Goal: Task Accomplishment & Management: Complete application form

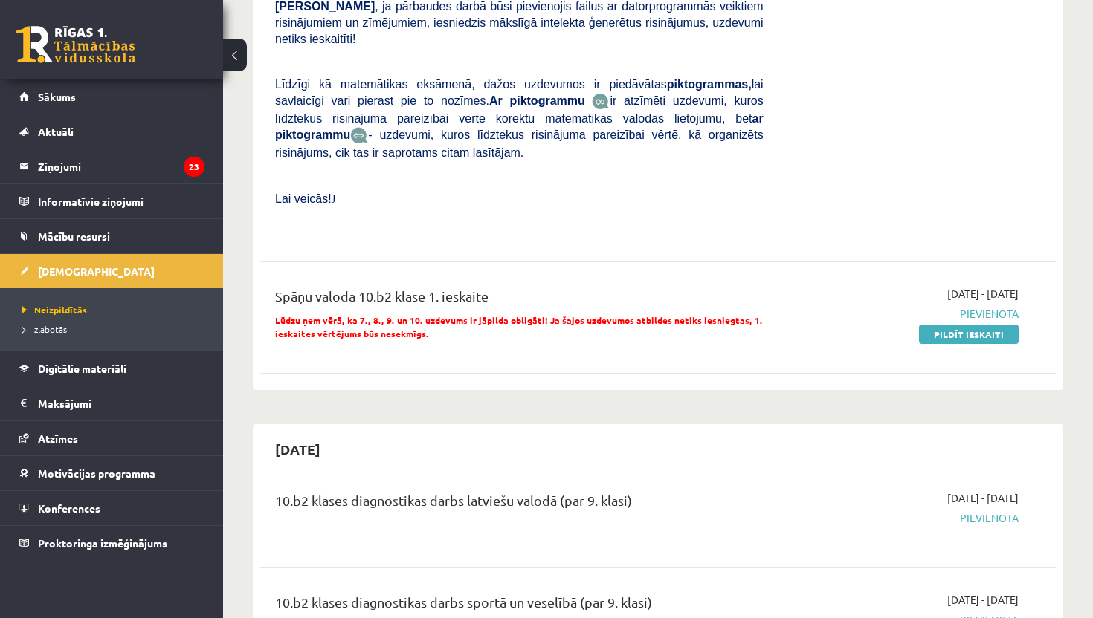
scroll to position [565, 0]
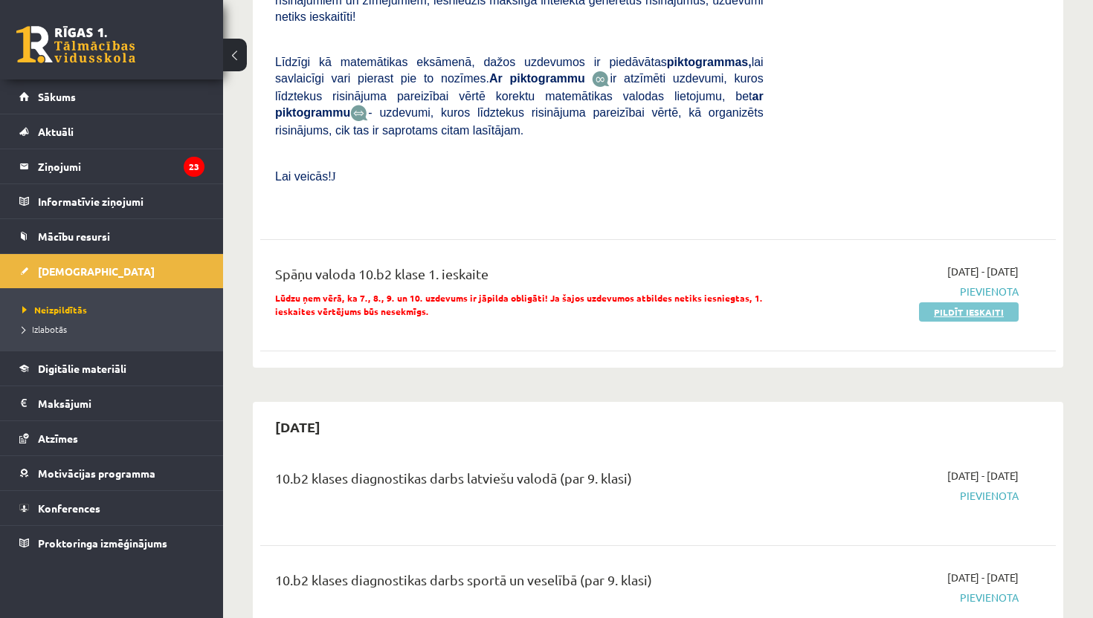
click at [998, 303] on link "Pildīt ieskaiti" at bounding box center [969, 312] width 100 height 19
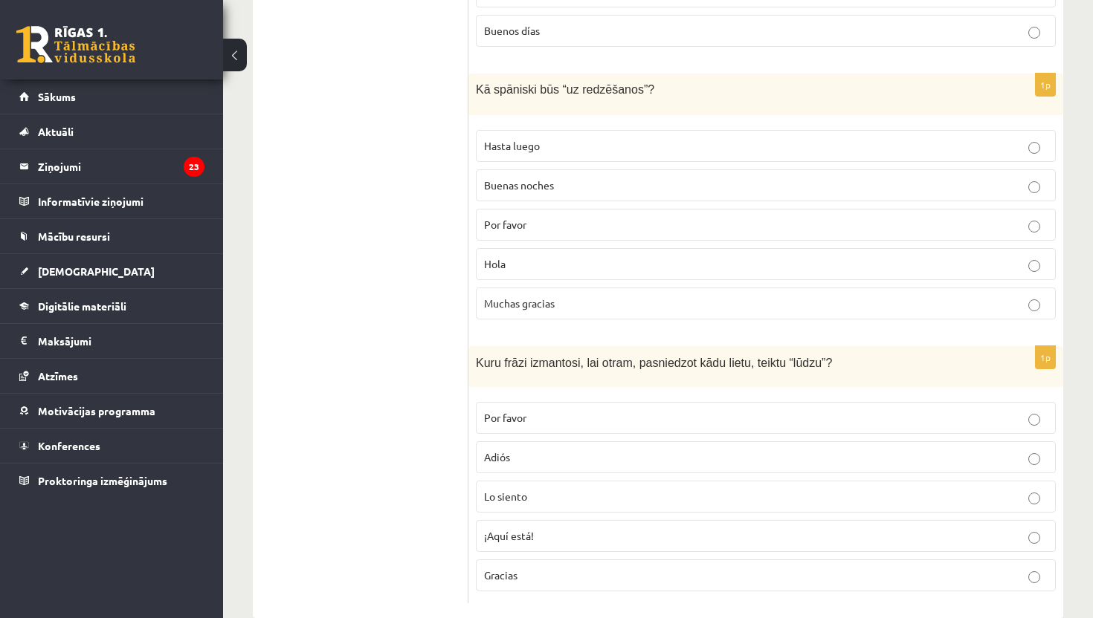
scroll to position [1102, 0]
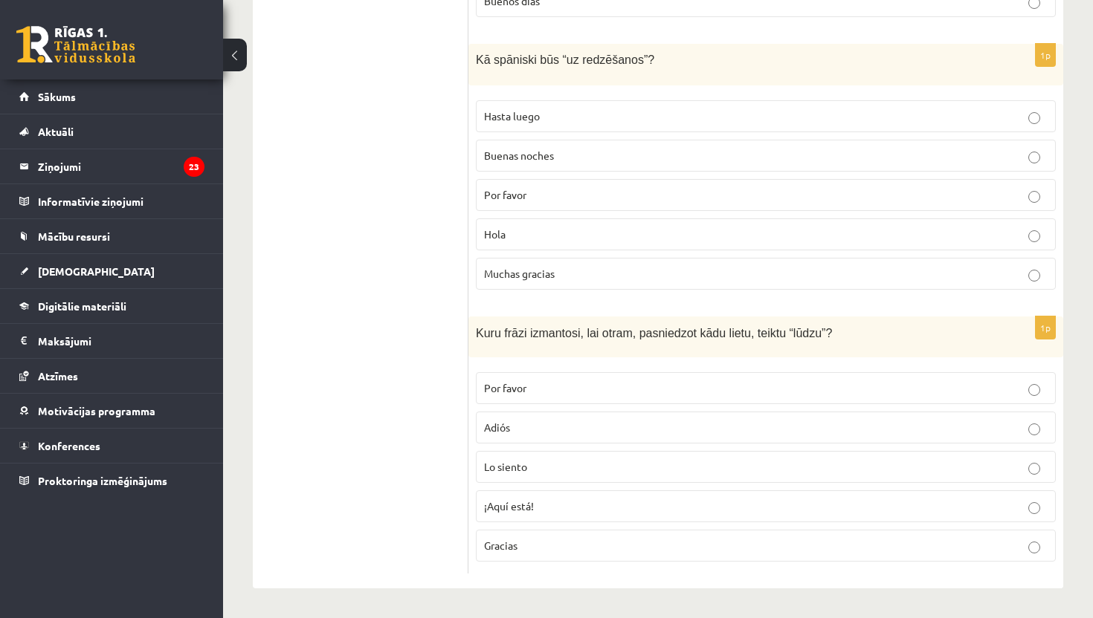
click at [610, 390] on p "Por favor" at bounding box center [765, 389] width 563 height 16
click at [644, 117] on p "Hasta luego" at bounding box center [765, 117] width 563 height 16
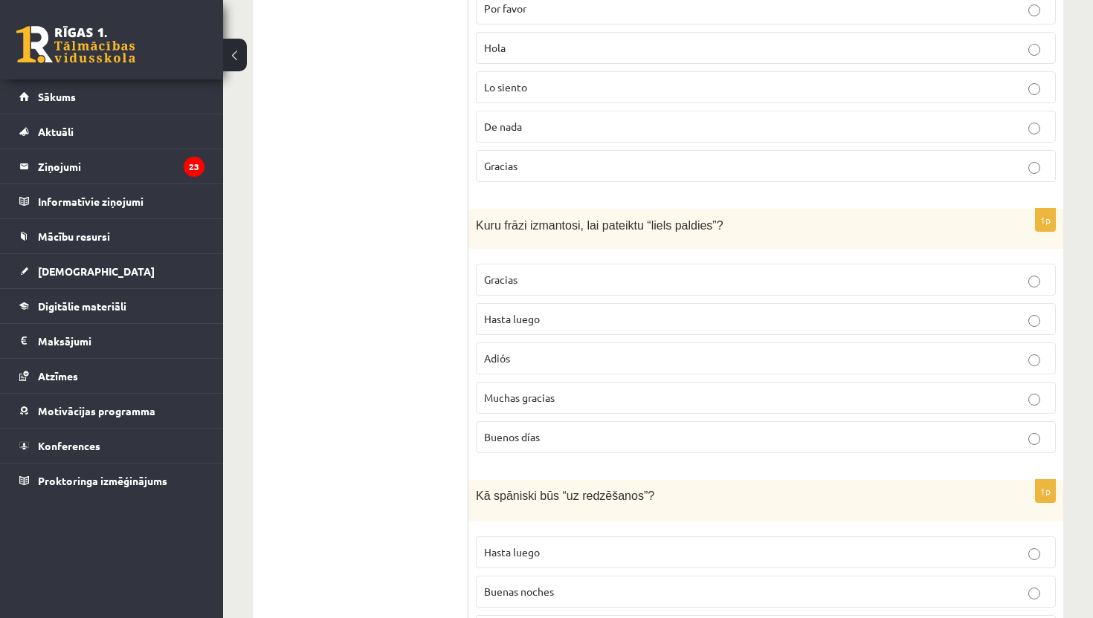
scroll to position [656, 0]
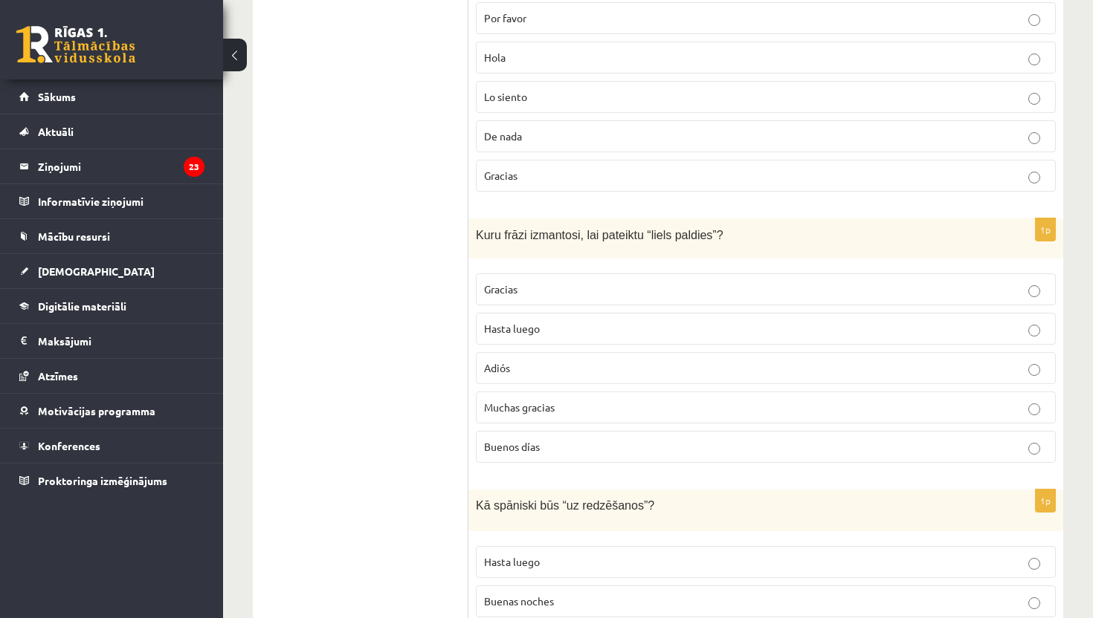
click at [652, 408] on p "Muchas gracias" at bounding box center [765, 408] width 563 height 16
click at [1086, 101] on div "**********" at bounding box center [658, 233] width 870 height 1663
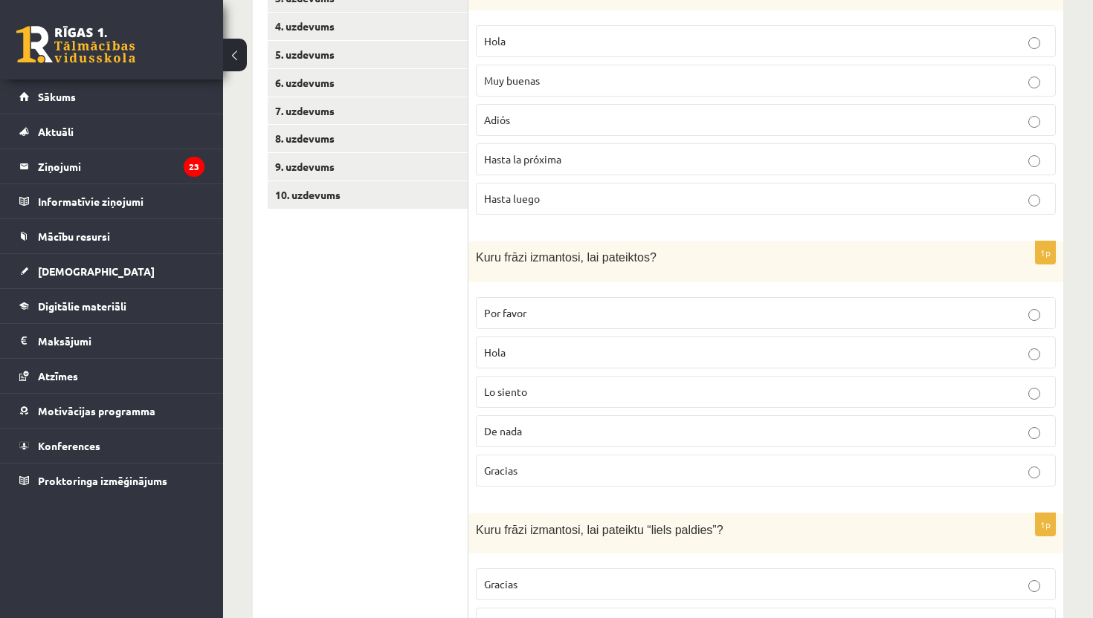
scroll to position [358, 0]
click at [543, 469] on p "Gracias" at bounding box center [765, 473] width 563 height 16
click at [1086, 37] on div "**********" at bounding box center [658, 530] width 870 height 1663
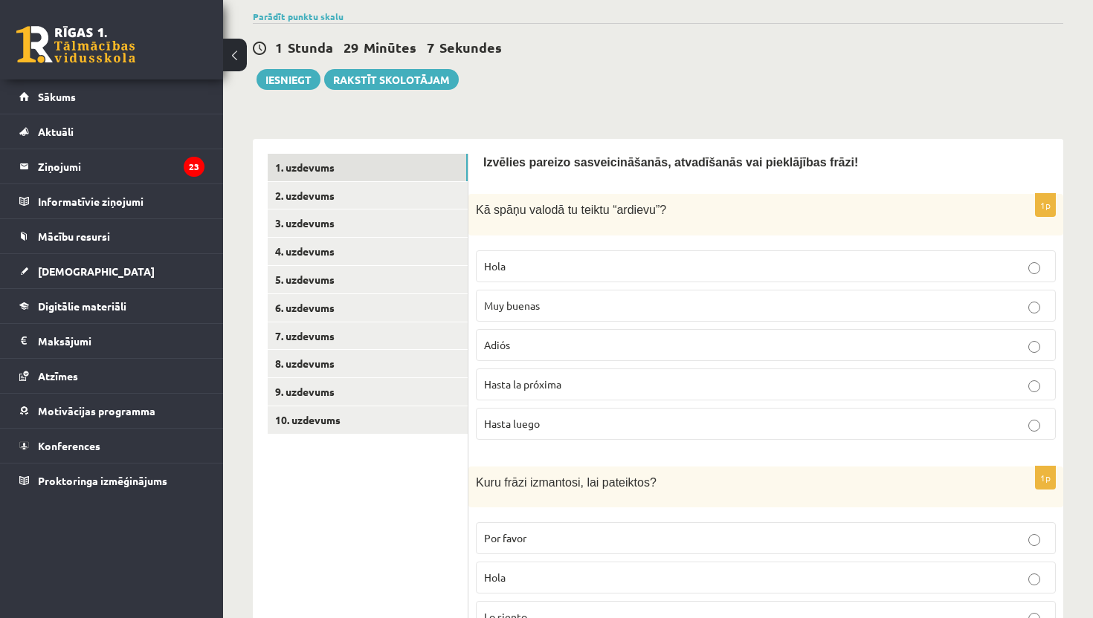
scroll to position [120, 0]
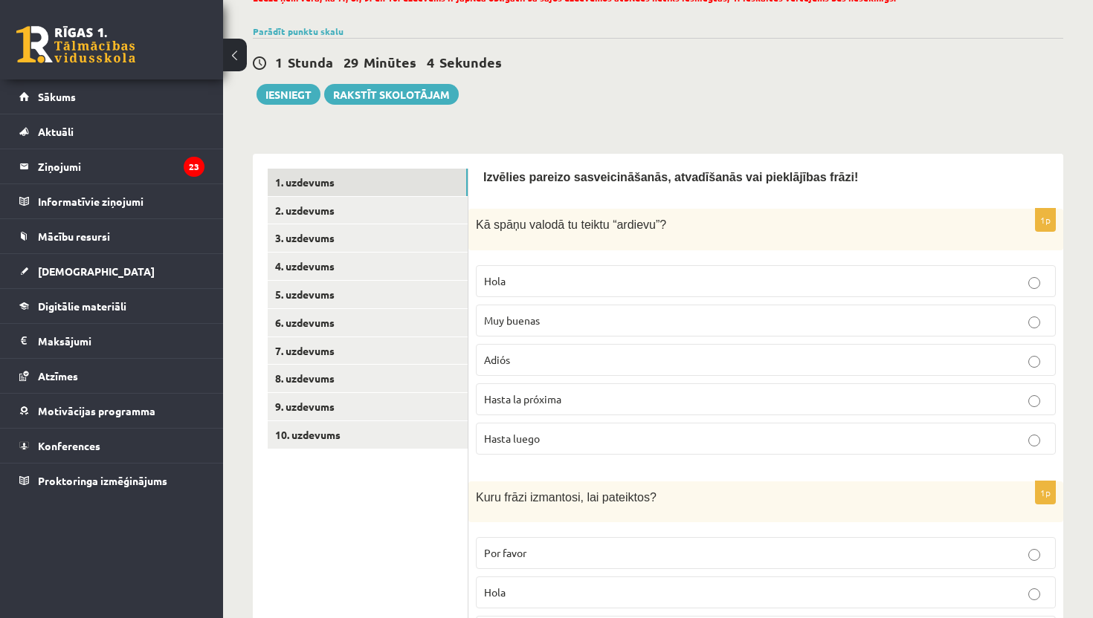
click at [633, 403] on p "Hasta la próxima" at bounding box center [765, 400] width 563 height 16
click at [325, 214] on link "2. uzdevums" at bounding box center [368, 211] width 200 height 28
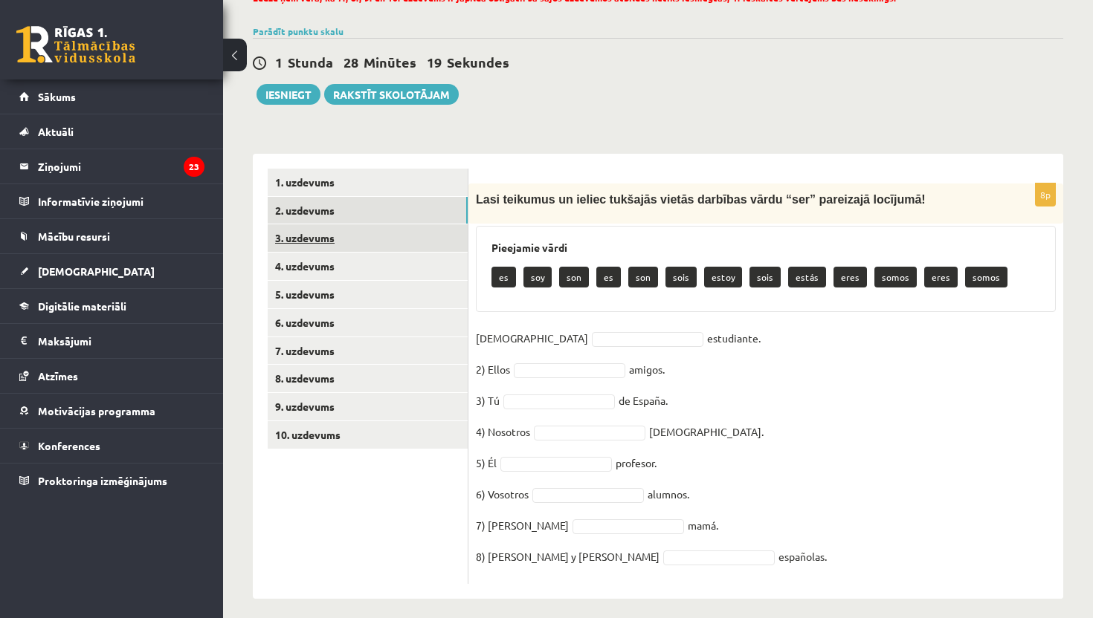
click at [316, 242] on link "3. uzdevums" at bounding box center [368, 238] width 200 height 28
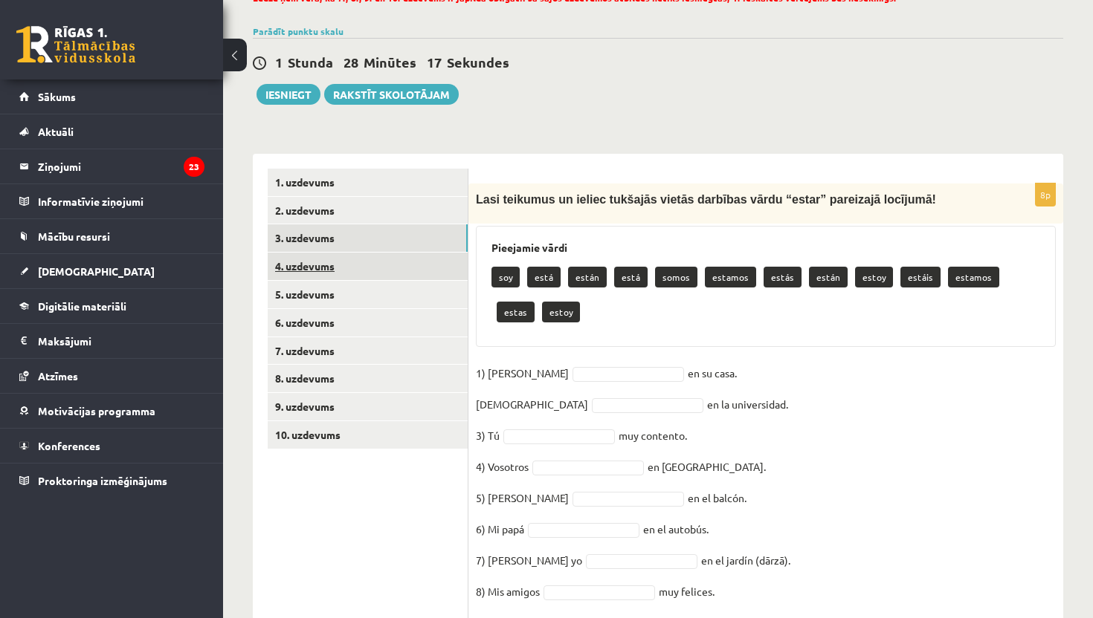
click at [312, 259] on link "4. uzdevums" at bounding box center [368, 267] width 200 height 28
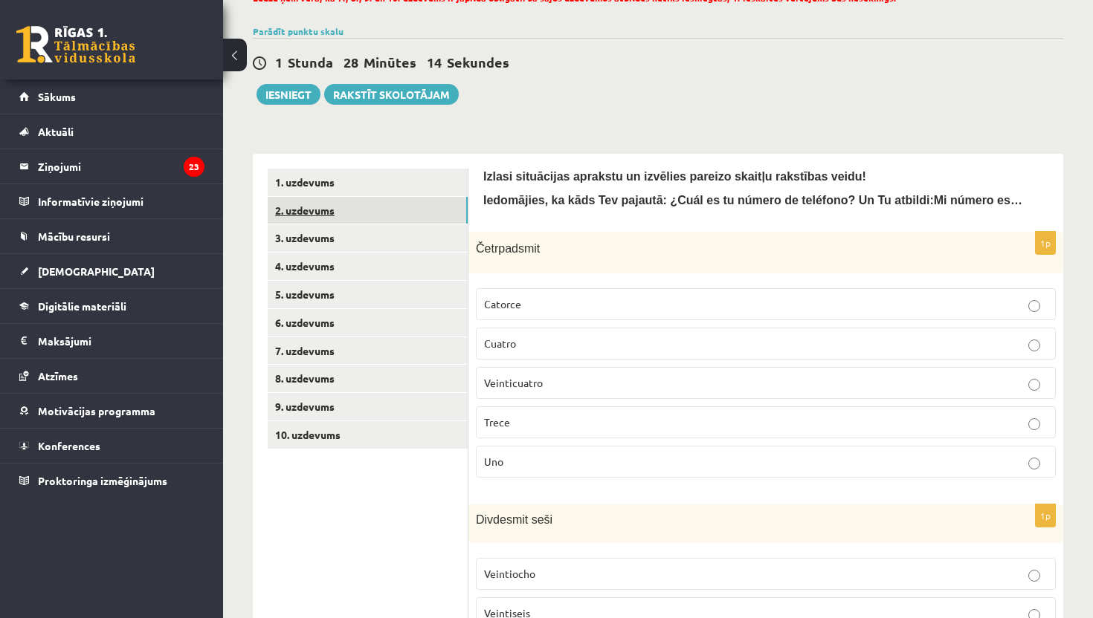
click at [322, 216] on link "2. uzdevums" at bounding box center [368, 211] width 200 height 28
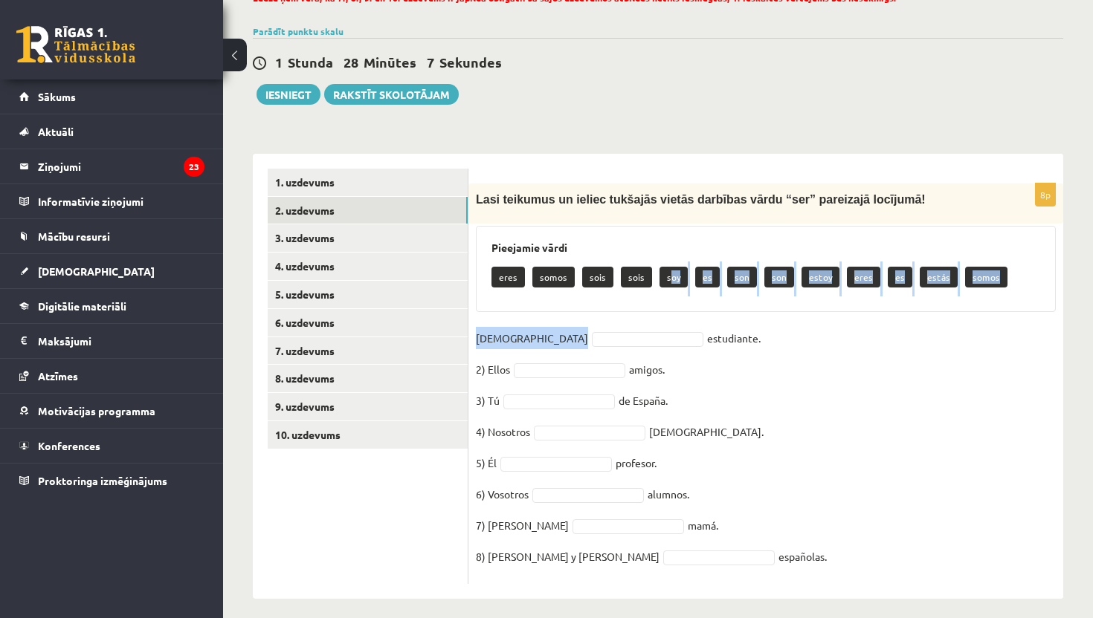
drag, startPoint x: 667, startPoint y: 283, endPoint x: 545, endPoint y: 343, distance: 135.6
click at [545, 343] on div "8p Lasi teikumus un ieliec tukšajās vietās darbības vārdu “ser” pareizajā locīj…" at bounding box center [765, 384] width 595 height 401
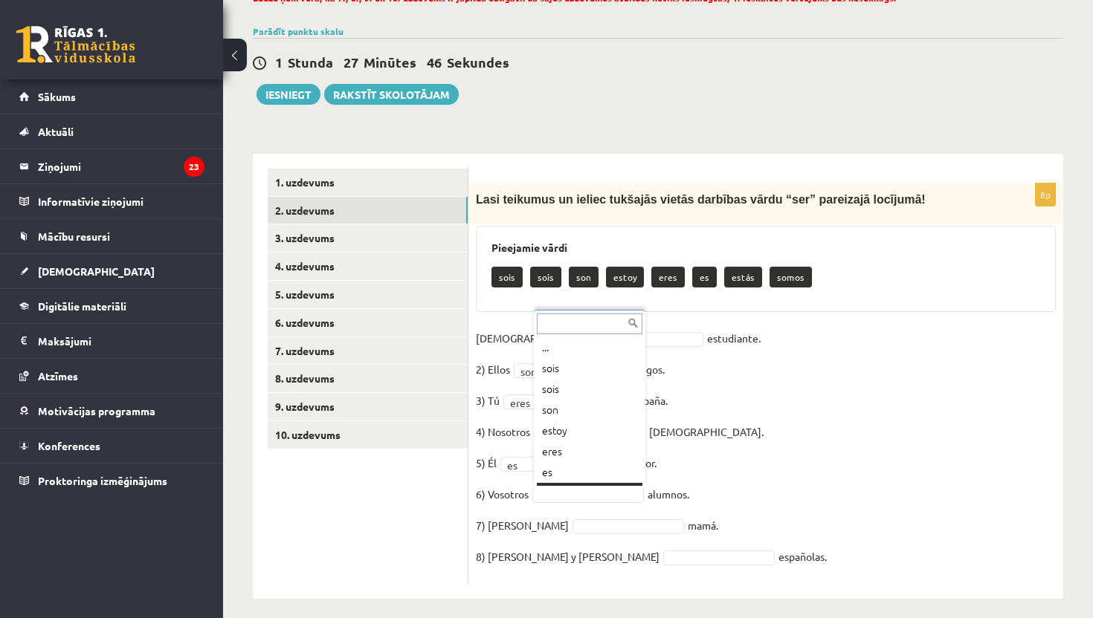
scroll to position [18, 0]
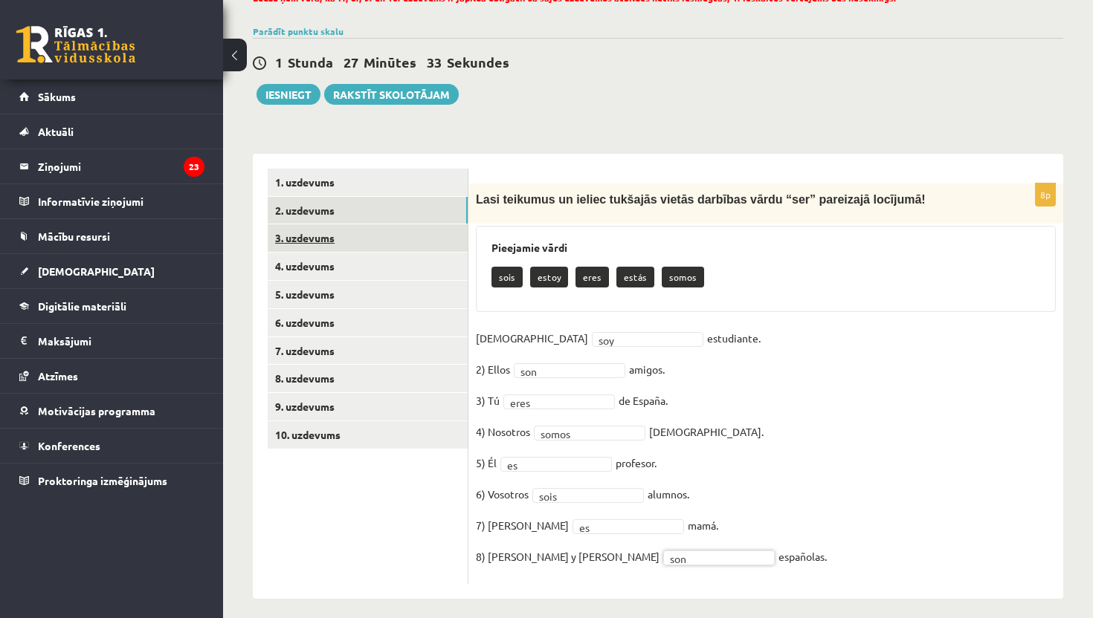
click at [332, 234] on link "3. uzdevums" at bounding box center [368, 238] width 200 height 28
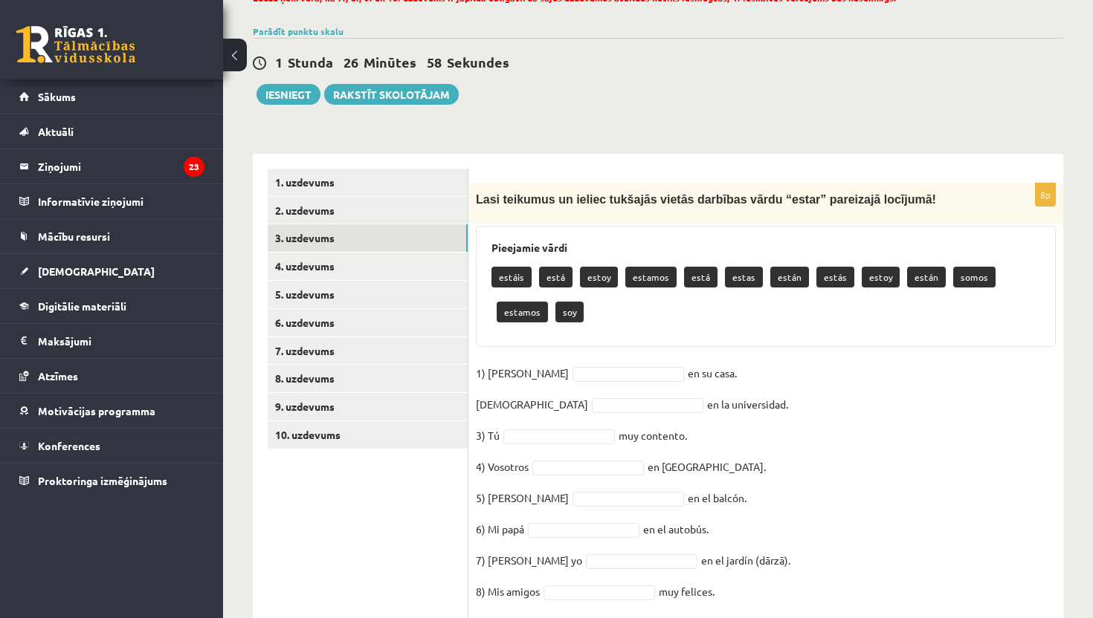
click at [554, 276] on p "está" at bounding box center [555, 277] width 33 height 21
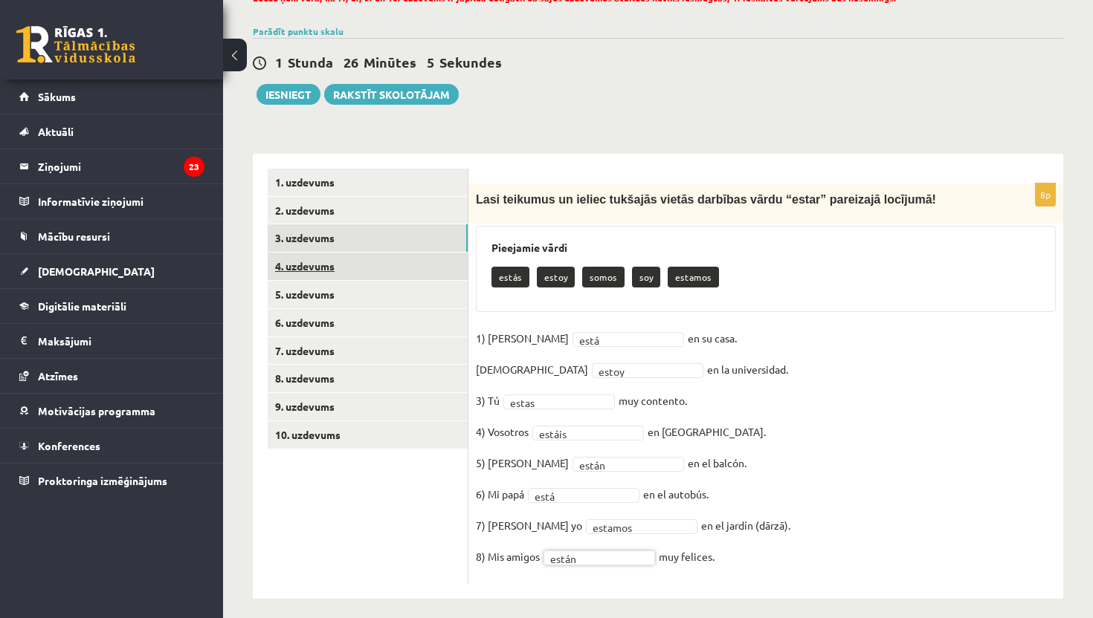
click at [331, 265] on link "4. uzdevums" at bounding box center [368, 267] width 200 height 28
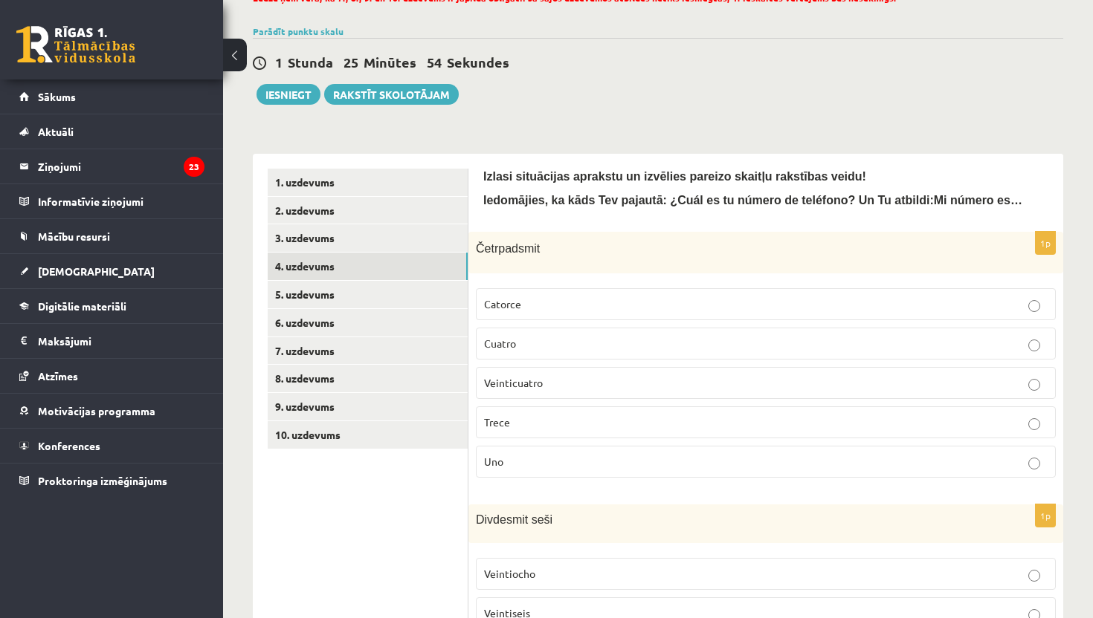
click at [500, 306] on span "Catorce" at bounding box center [502, 303] width 37 height 13
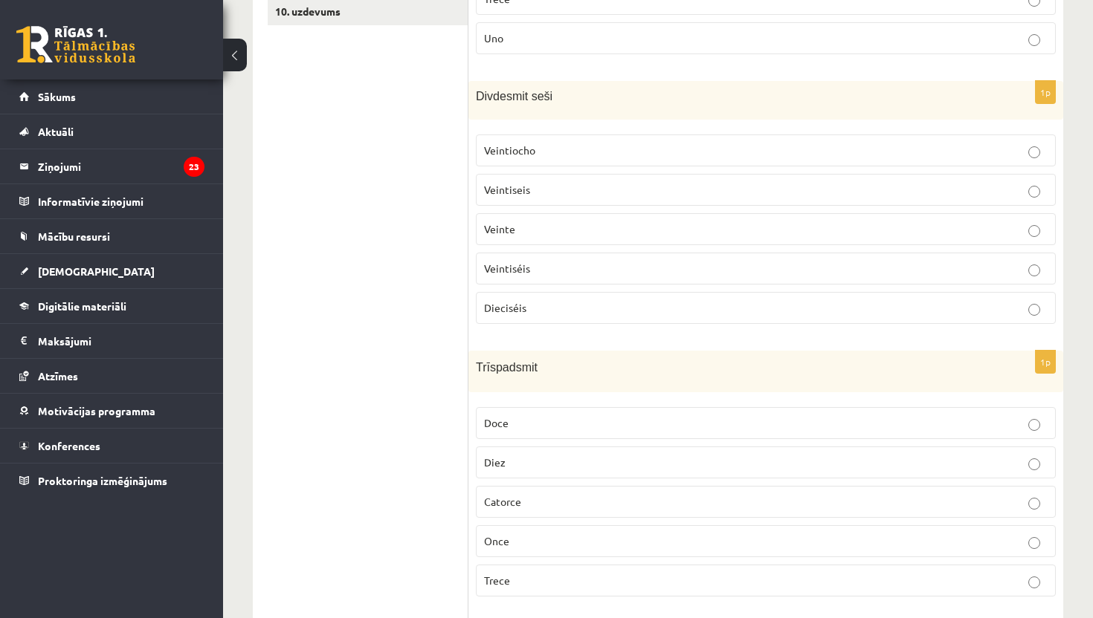
scroll to position [566, 0]
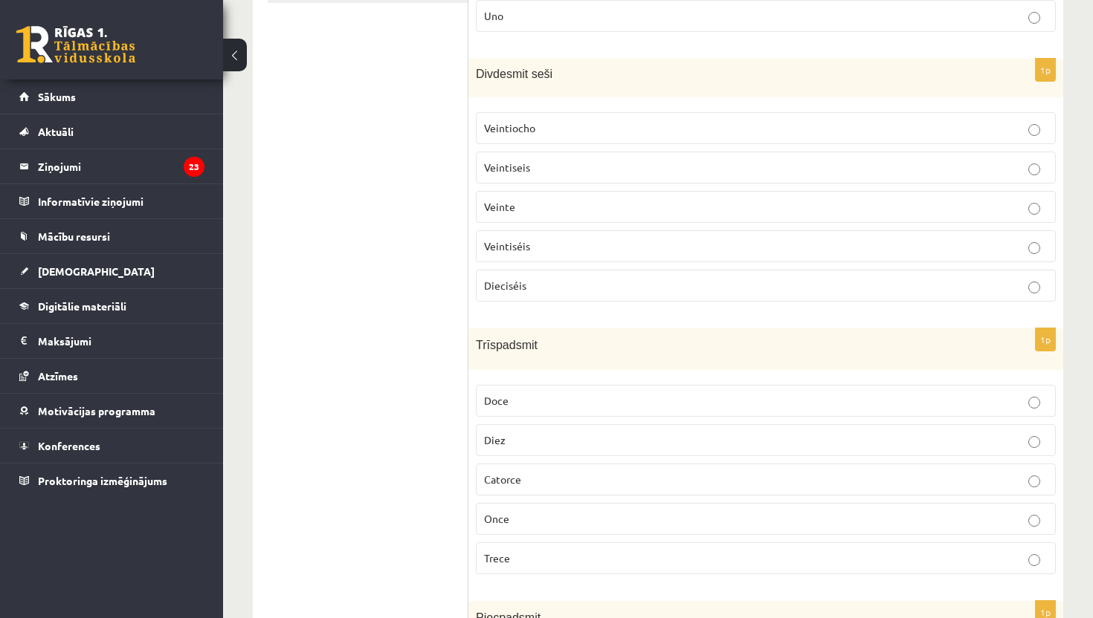
click at [639, 161] on p "Veintiseis" at bounding box center [765, 168] width 563 height 16
click at [595, 243] on p "Veintiséis" at bounding box center [765, 247] width 563 height 16
click at [1085, 358] on div "**********" at bounding box center [658, 332] width 870 height 1683
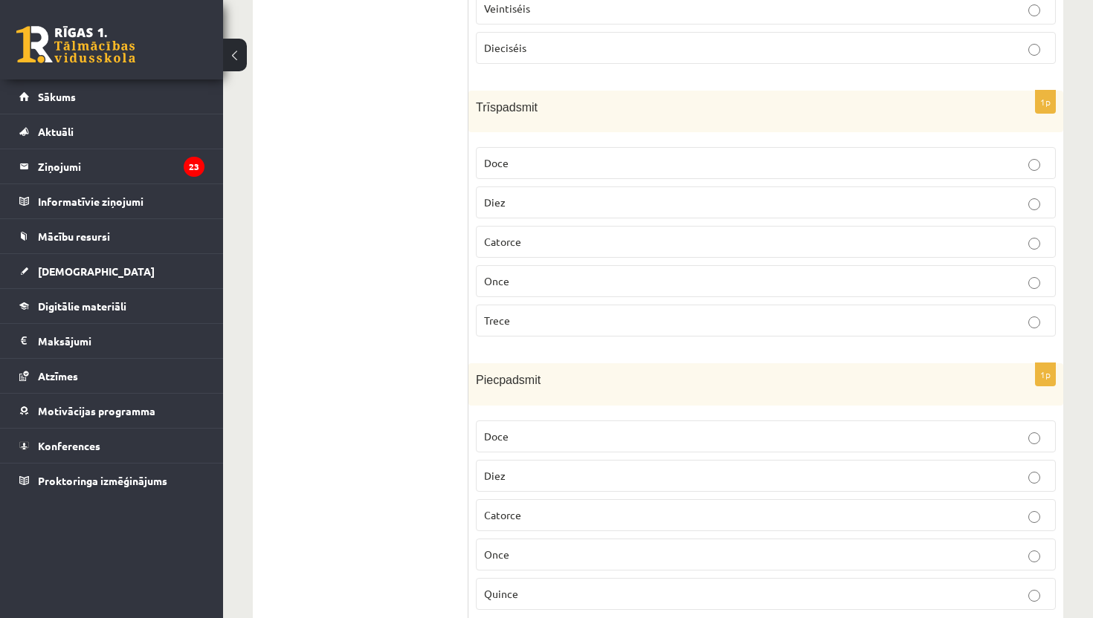
scroll to position [834, 0]
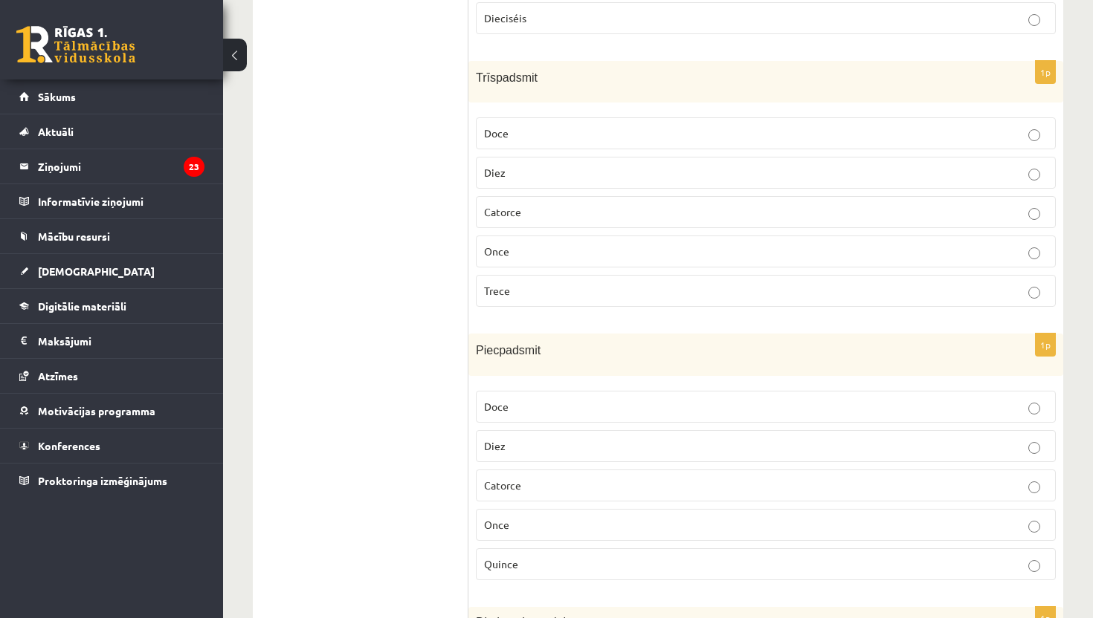
click at [536, 290] on p "Trece" at bounding box center [765, 291] width 563 height 16
click at [1091, 411] on div "**********" at bounding box center [658, 64] width 870 height 1683
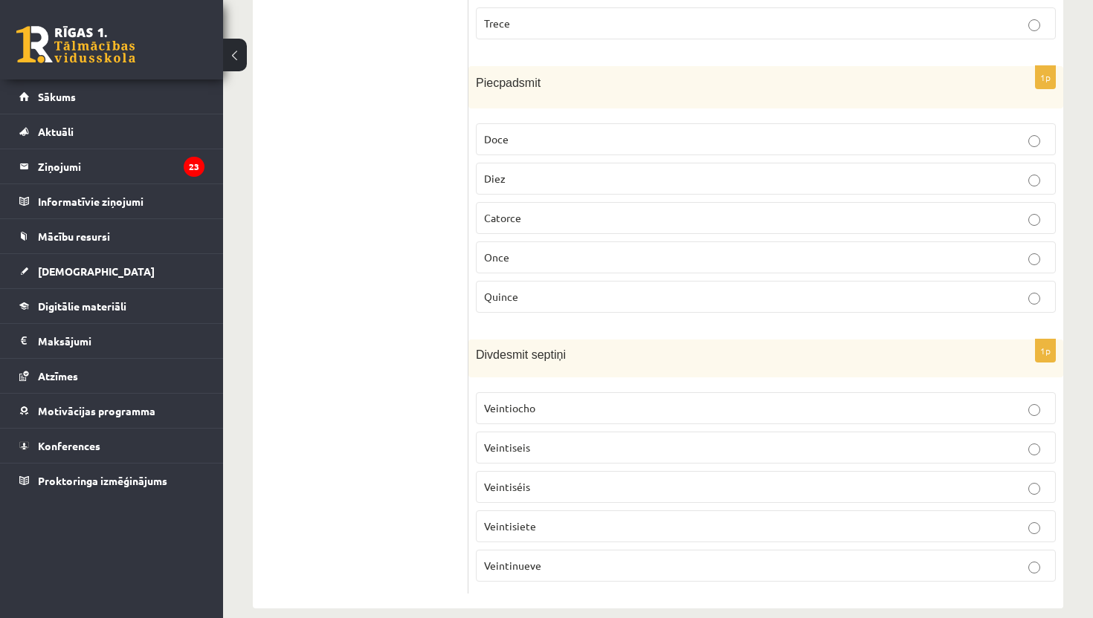
scroll to position [1119, 0]
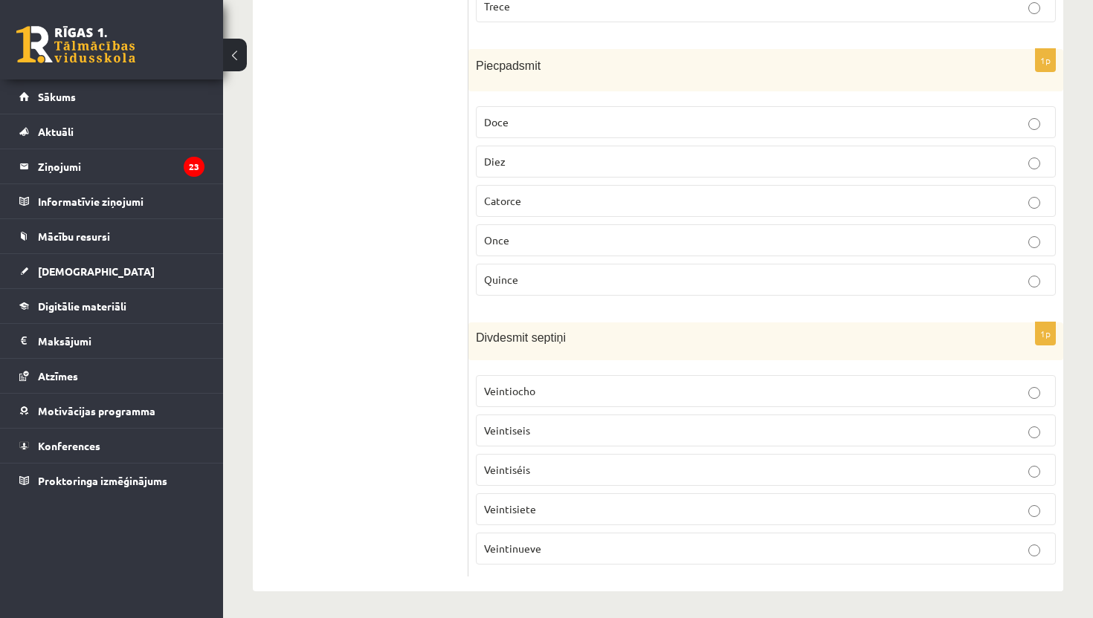
click at [610, 278] on p "Quince" at bounding box center [765, 280] width 563 height 16
click at [546, 505] on p "Veintisiete" at bounding box center [765, 510] width 563 height 16
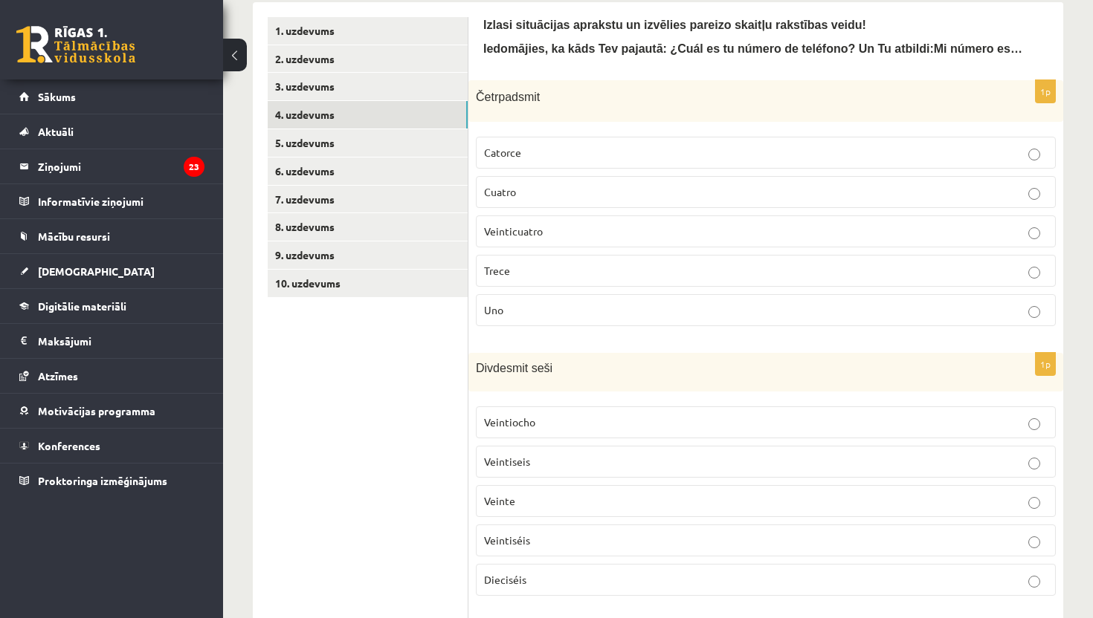
scroll to position [256, 0]
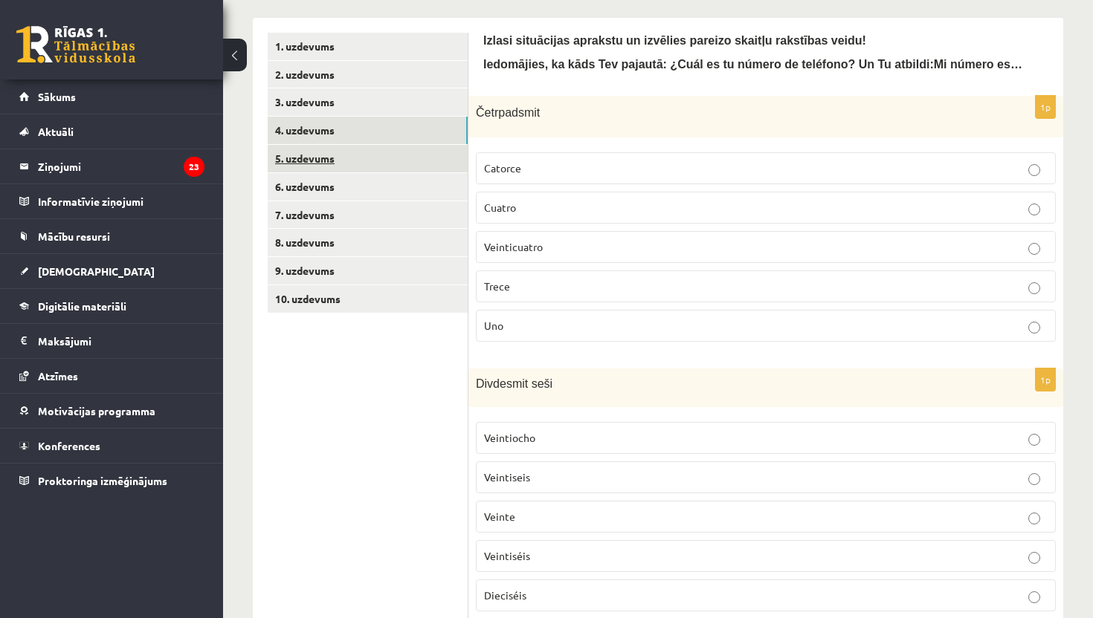
click at [285, 158] on link "5. uzdevums" at bounding box center [368, 159] width 200 height 28
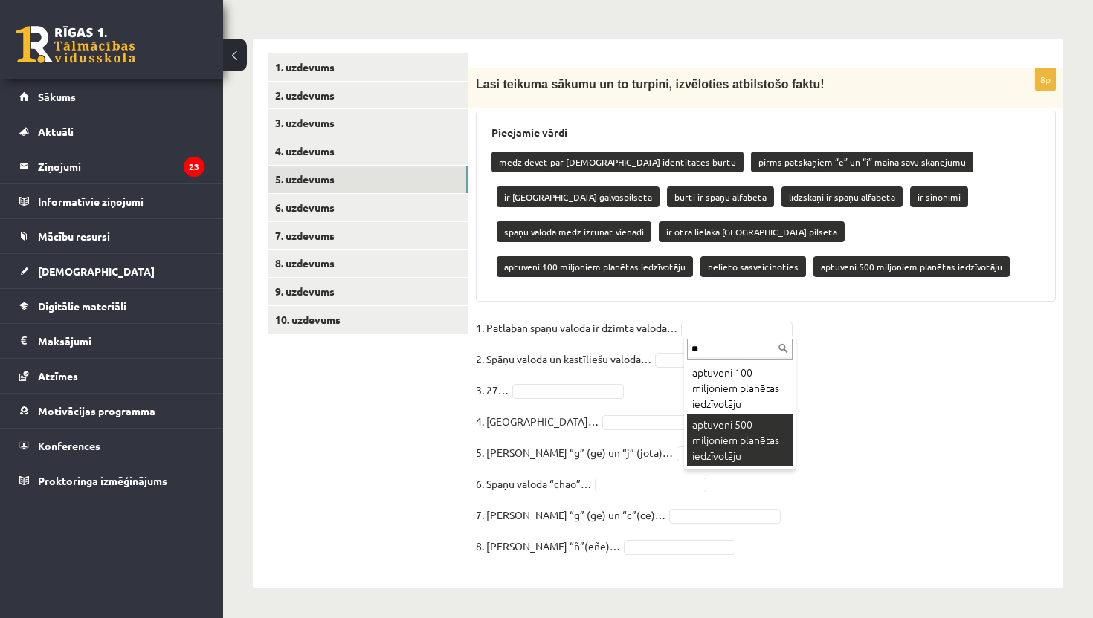
type input "**"
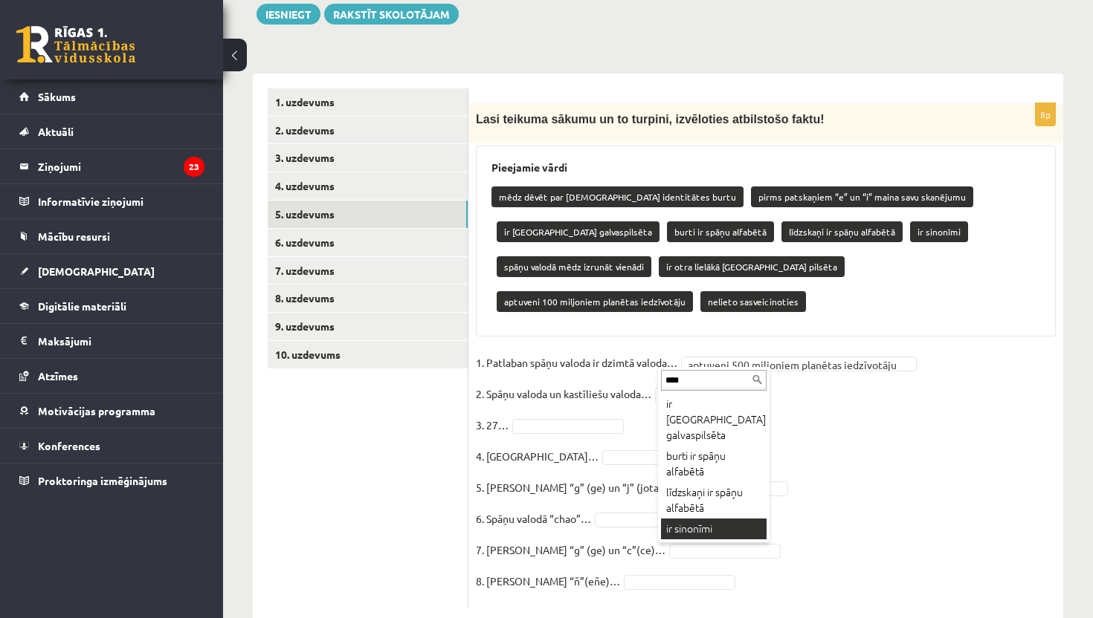
type input "****"
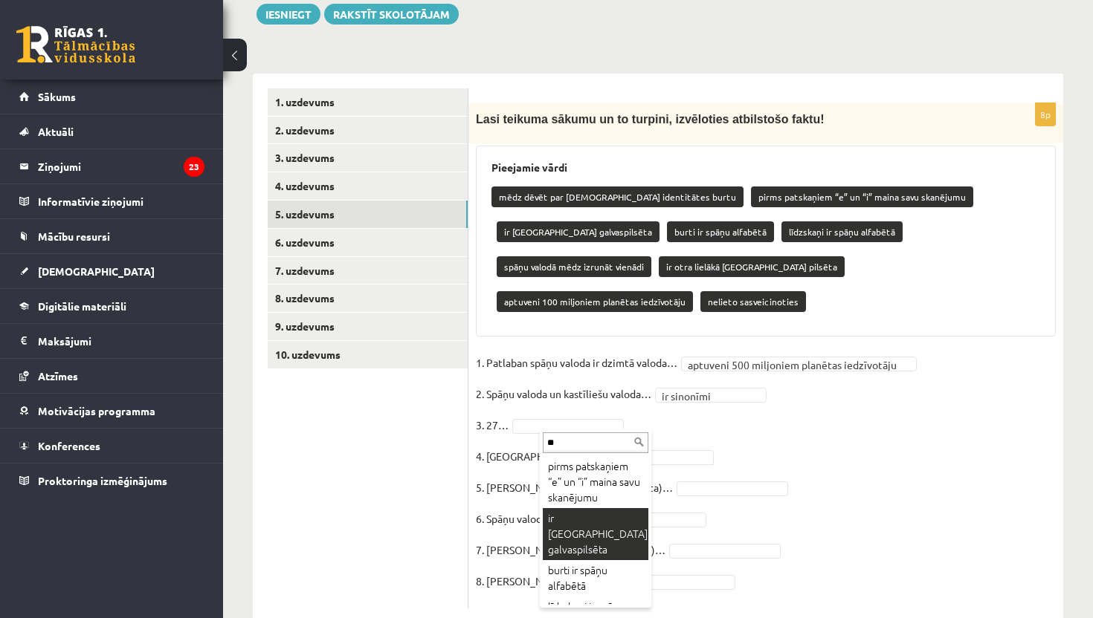
type input "**"
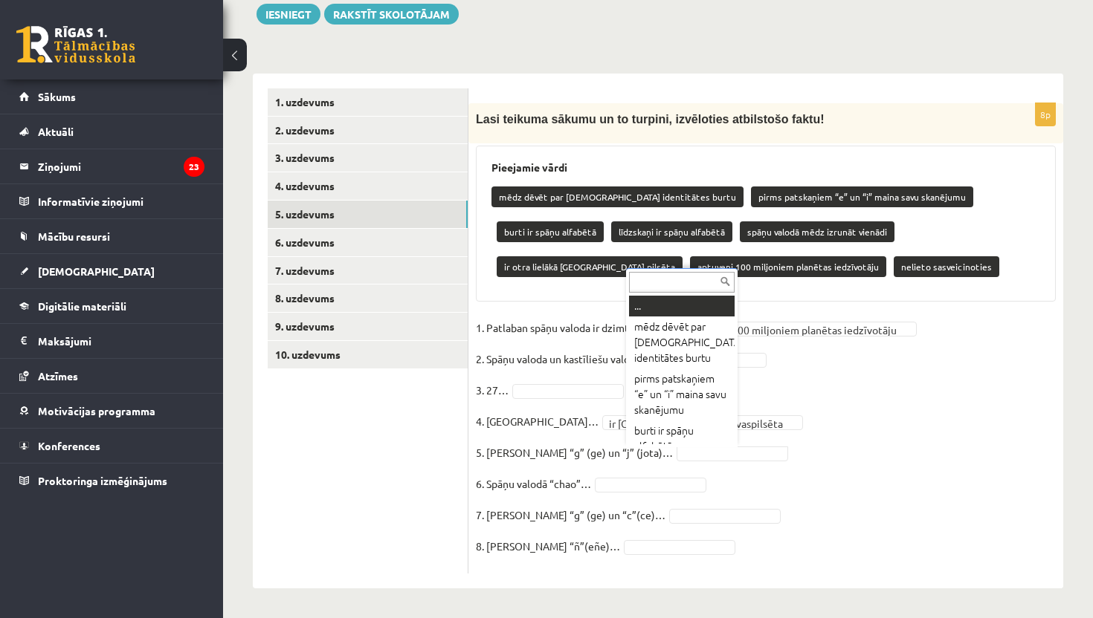
scroll to position [13, 0]
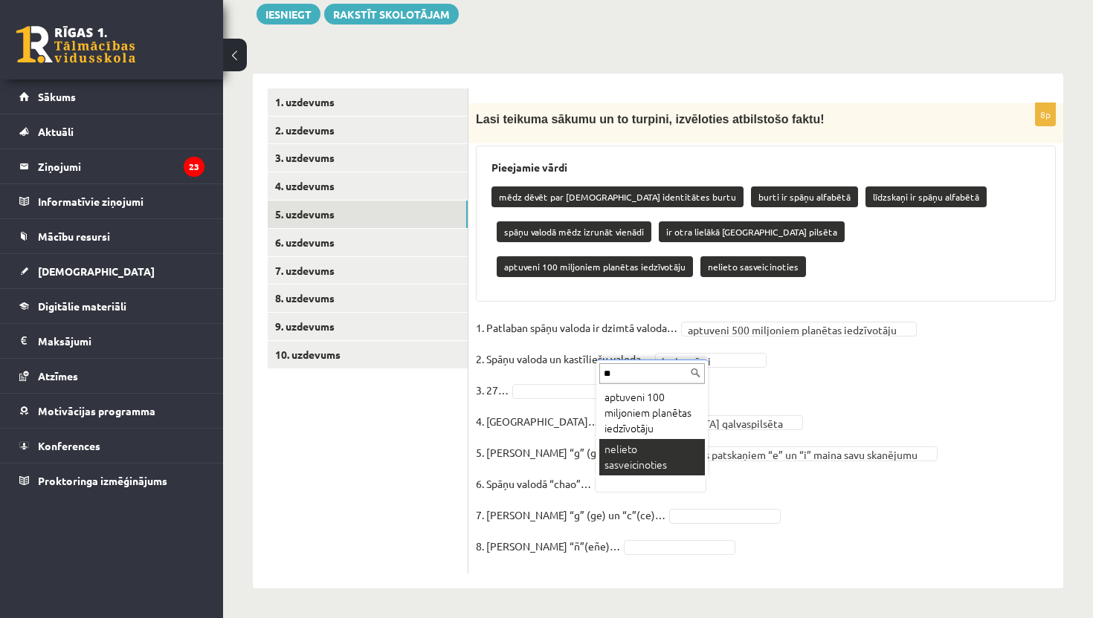
type input "**"
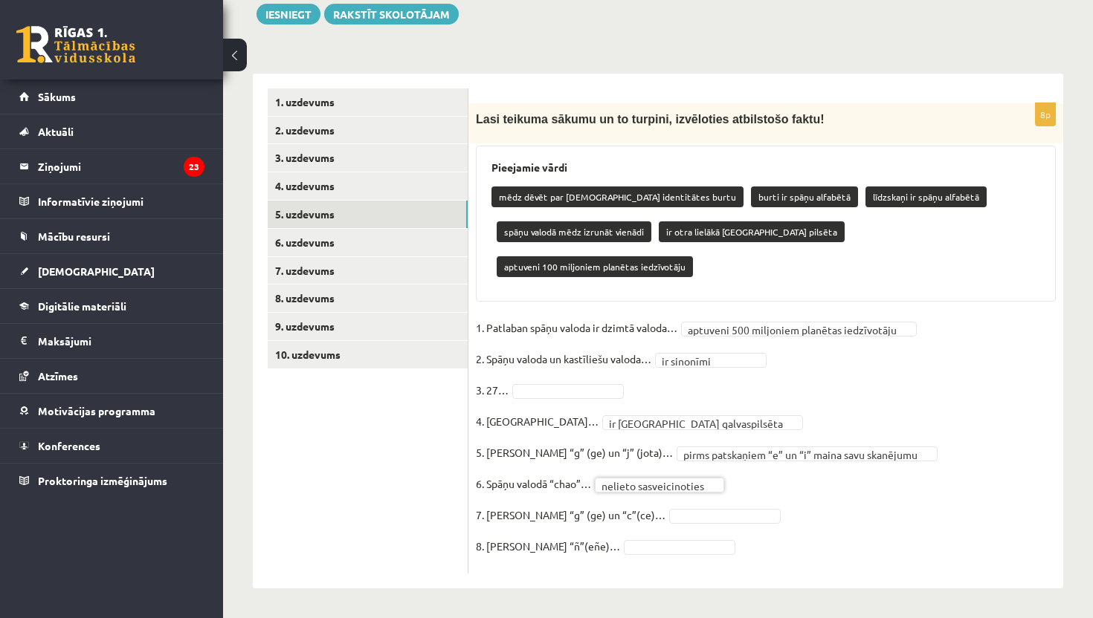
scroll to position [166, 0]
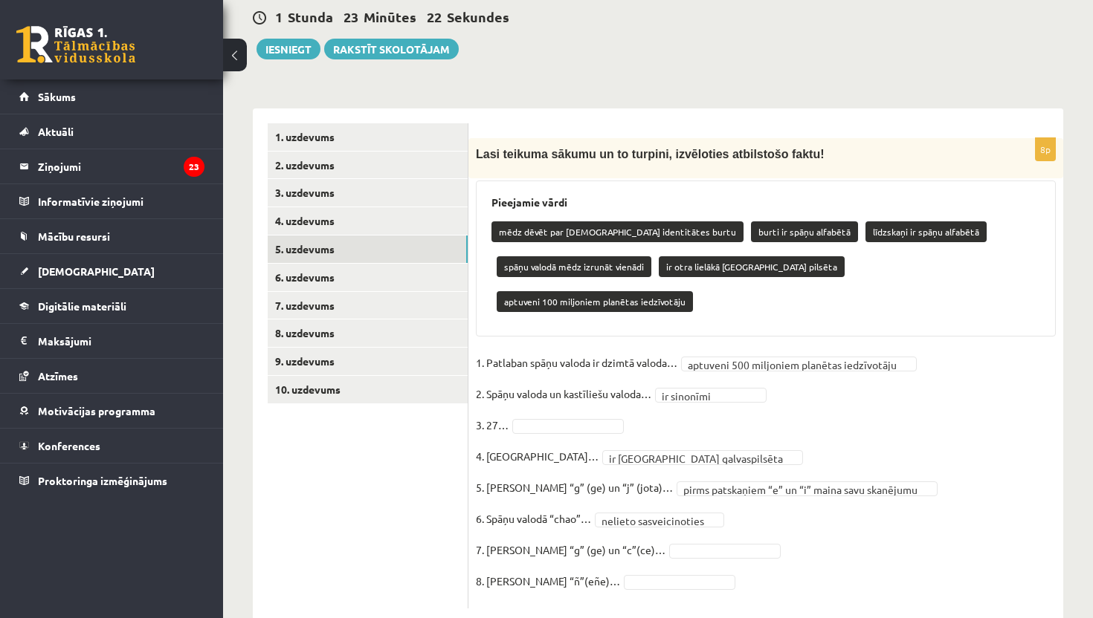
click at [641, 506] on fieldset "**********" at bounding box center [766, 477] width 580 height 250
type input "***"
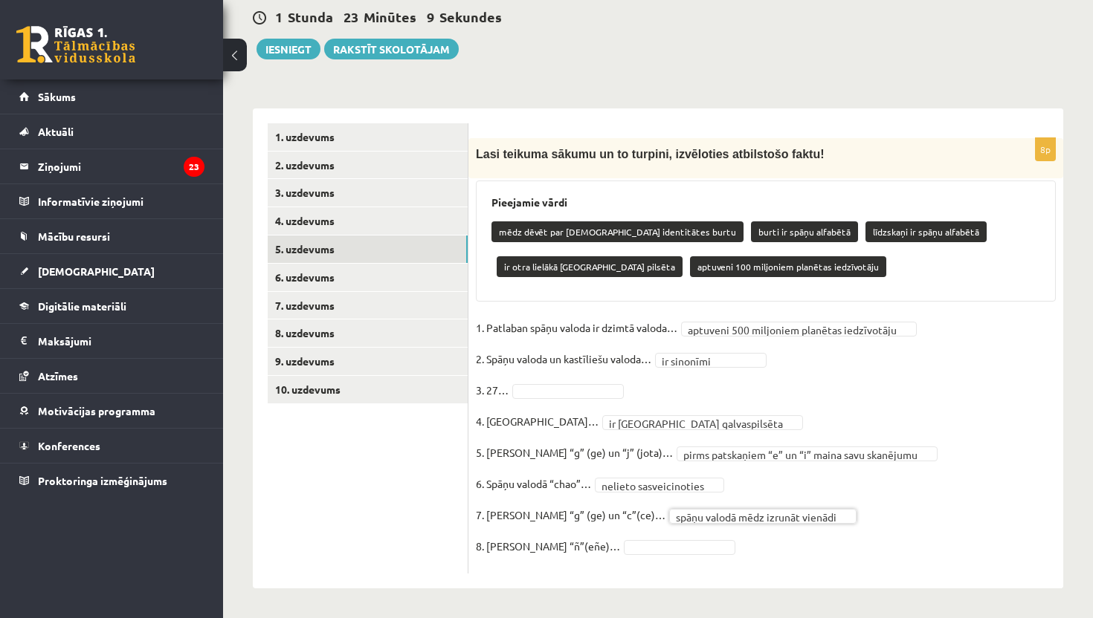
click at [612, 557] on fieldset "**********" at bounding box center [766, 442] width 580 height 250
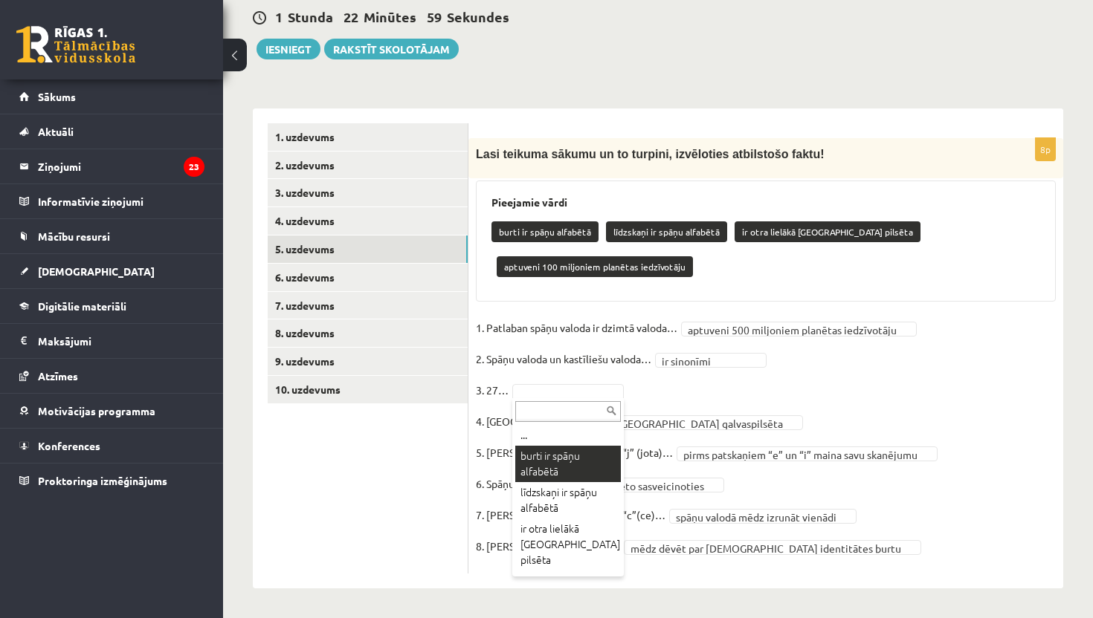
scroll to position [131, 0]
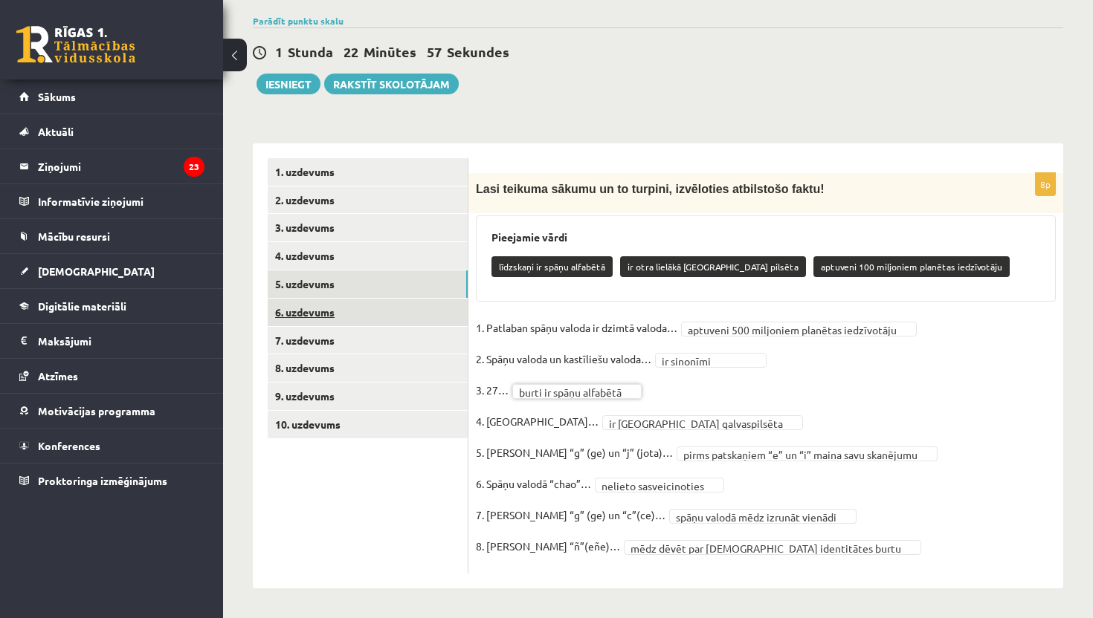
click at [315, 315] on link "6. uzdevums" at bounding box center [368, 313] width 200 height 28
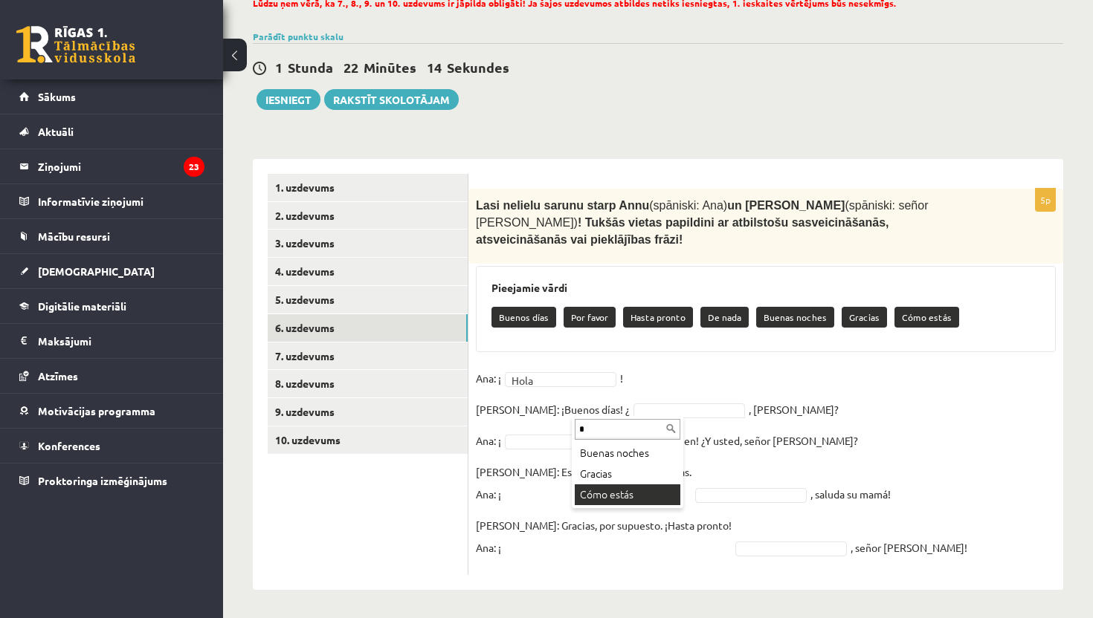
type input "*"
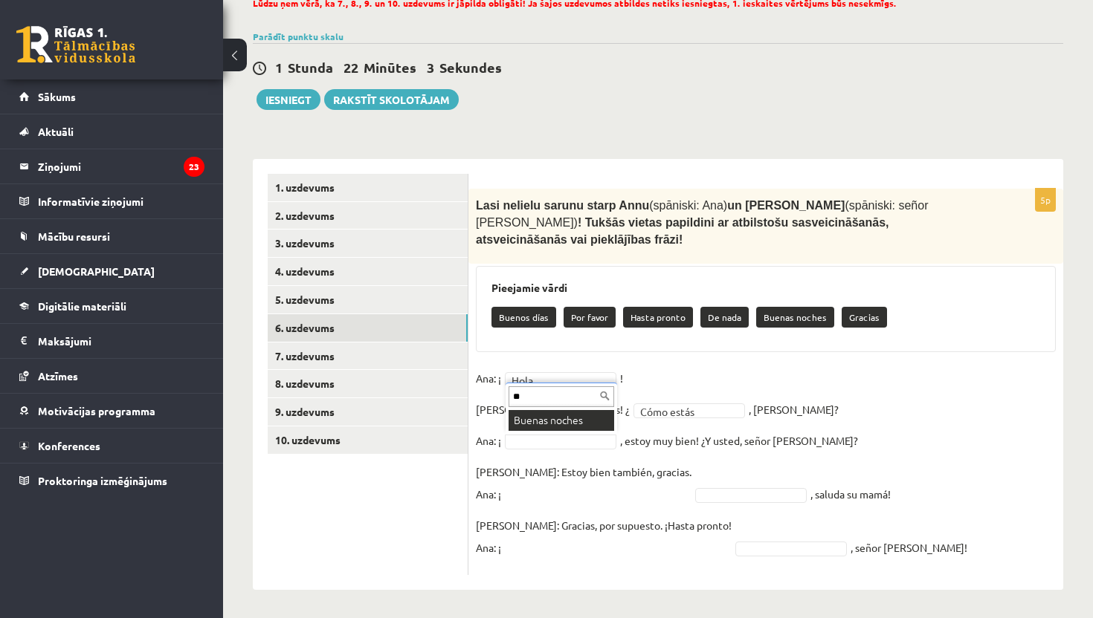
type input "*"
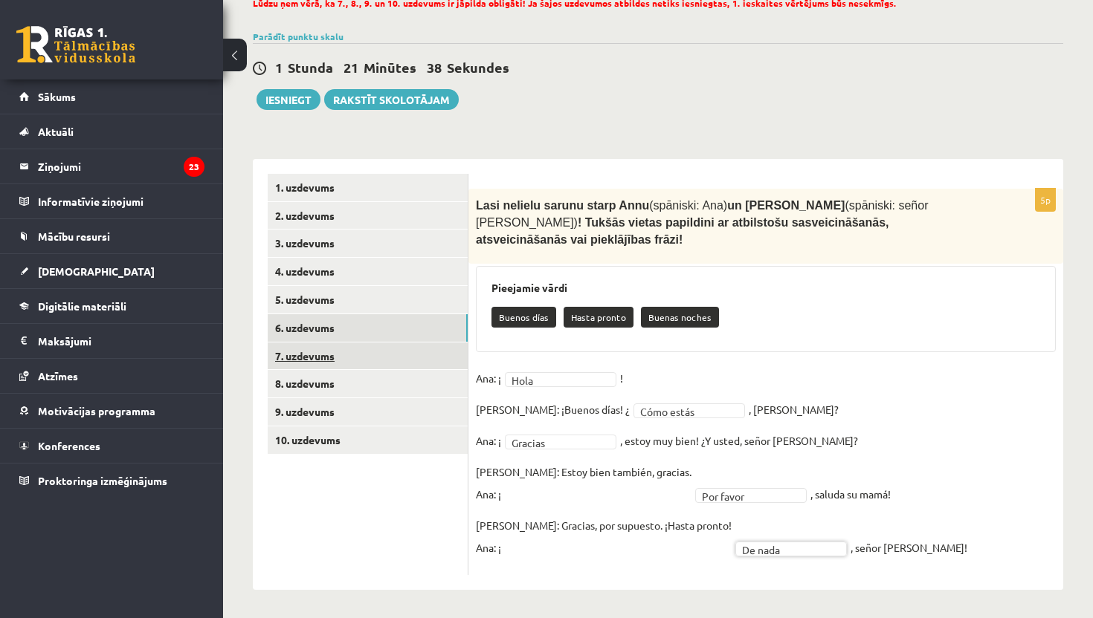
click at [323, 350] on link "7. uzdevums" at bounding box center [368, 357] width 200 height 28
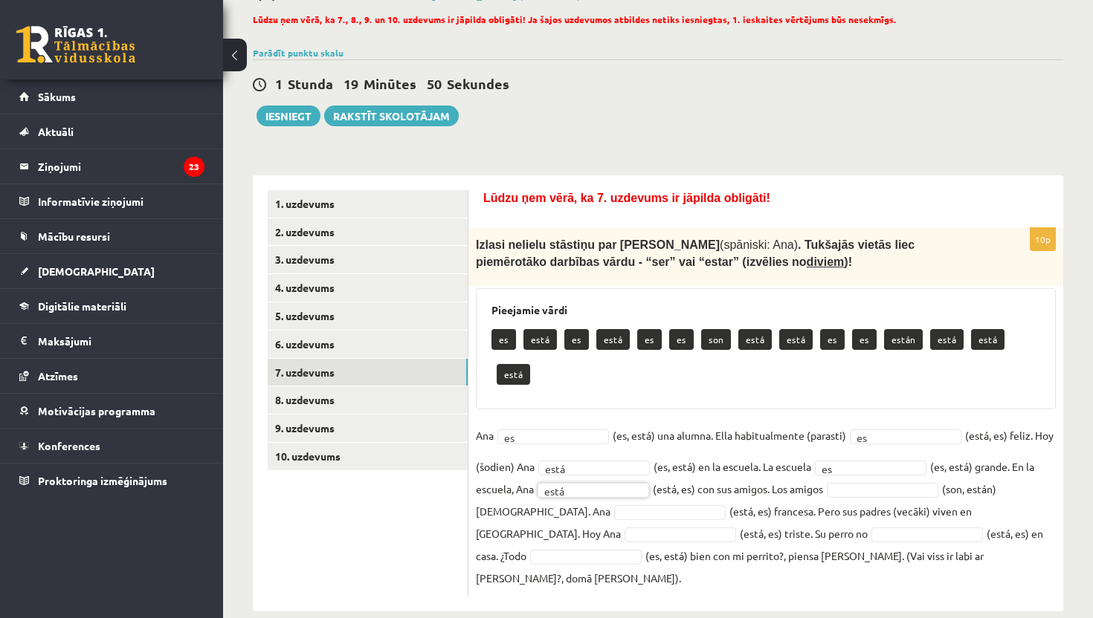
scroll to position [64, 0]
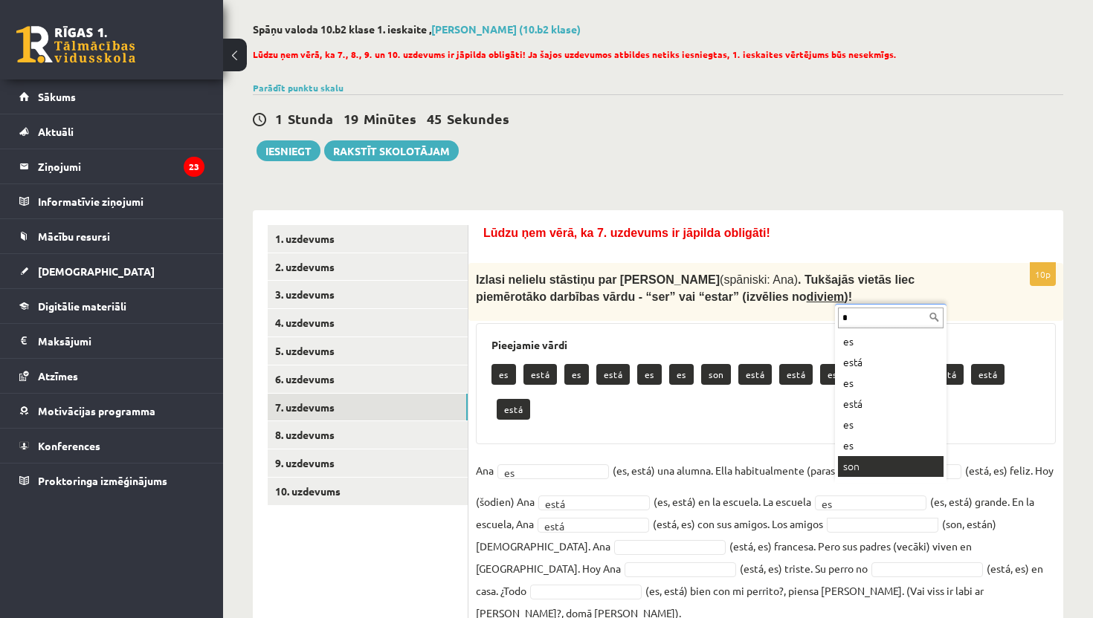
type input "*"
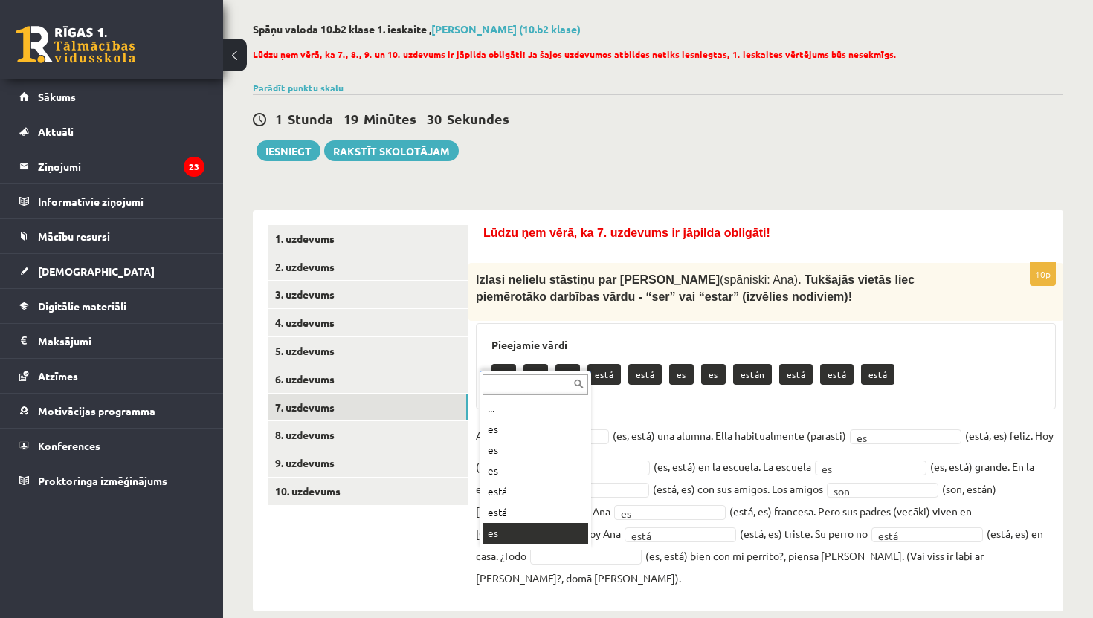
scroll to position [18, 0]
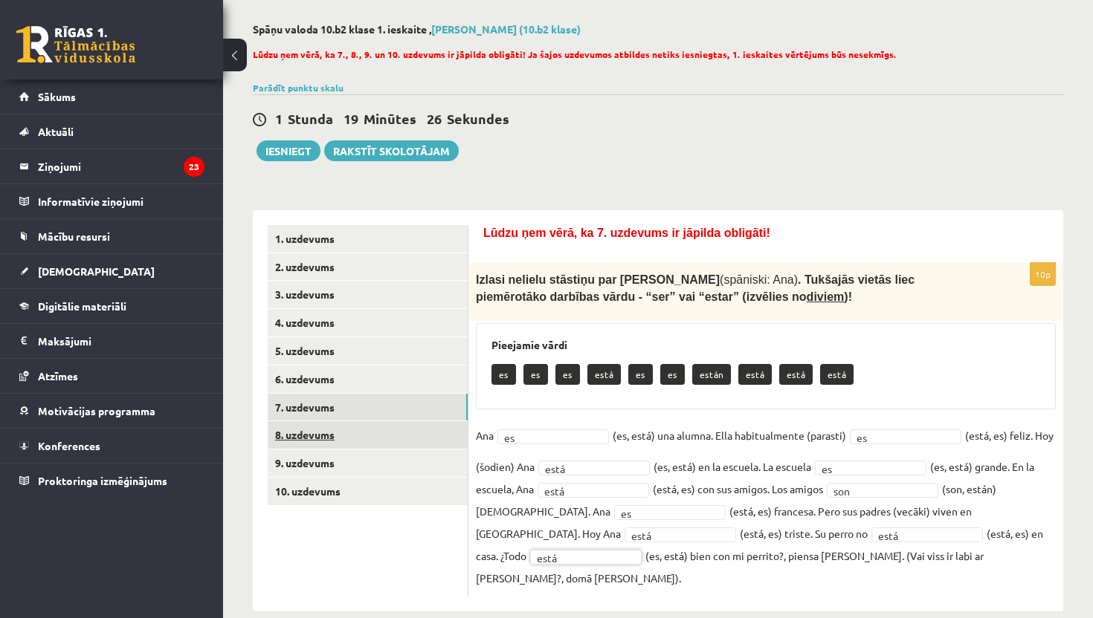
click at [327, 435] on link "8. uzdevums" at bounding box center [368, 435] width 200 height 28
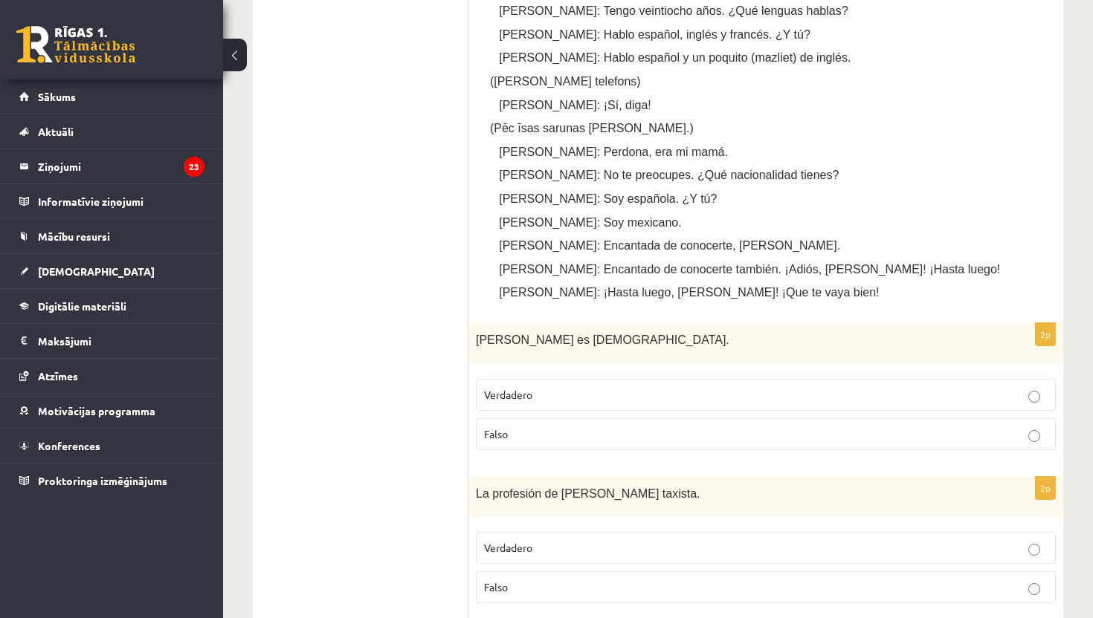
scroll to position [659, 0]
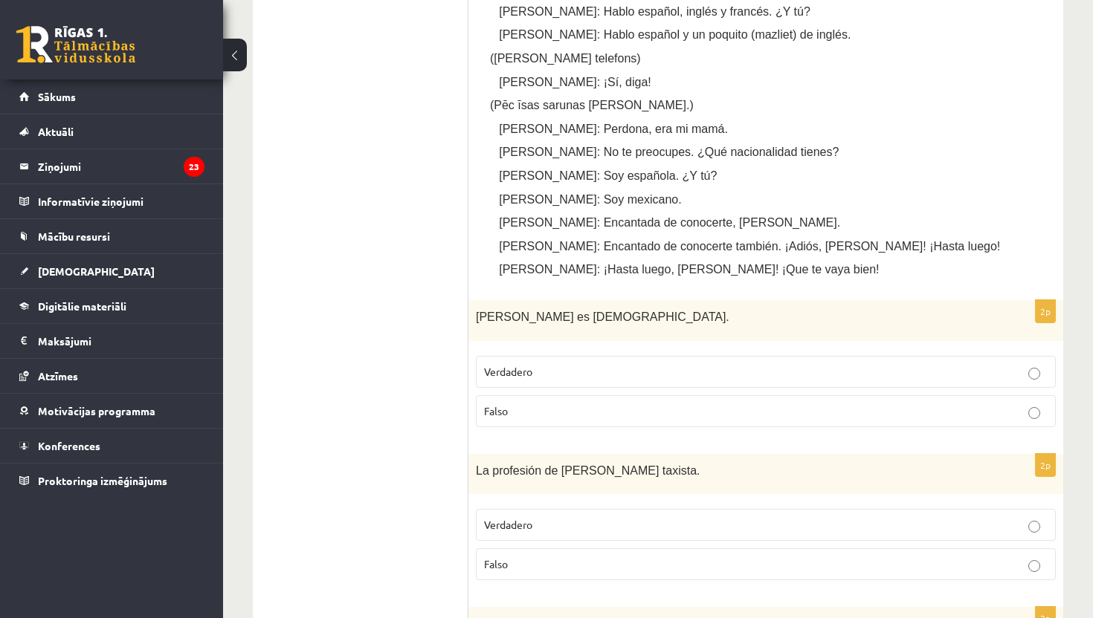
click at [846, 406] on p "Falso" at bounding box center [765, 412] width 563 height 16
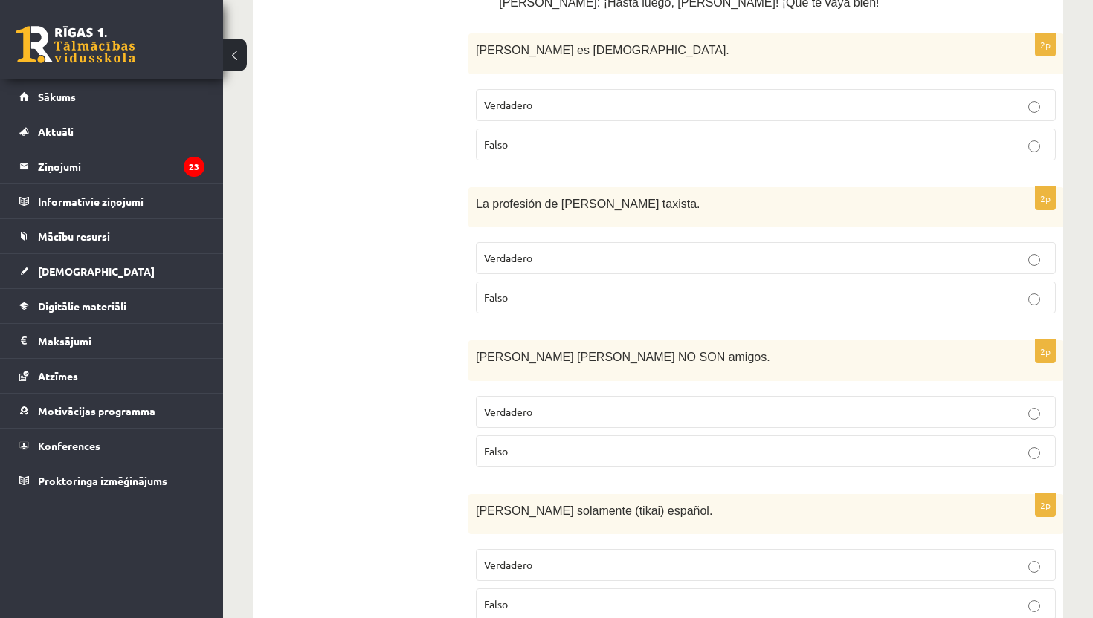
scroll to position [926, 0]
click at [1021, 250] on p "Verdadero" at bounding box center [765, 258] width 563 height 16
click at [1088, 155] on div "**********" at bounding box center [658, 364] width 870 height 2467
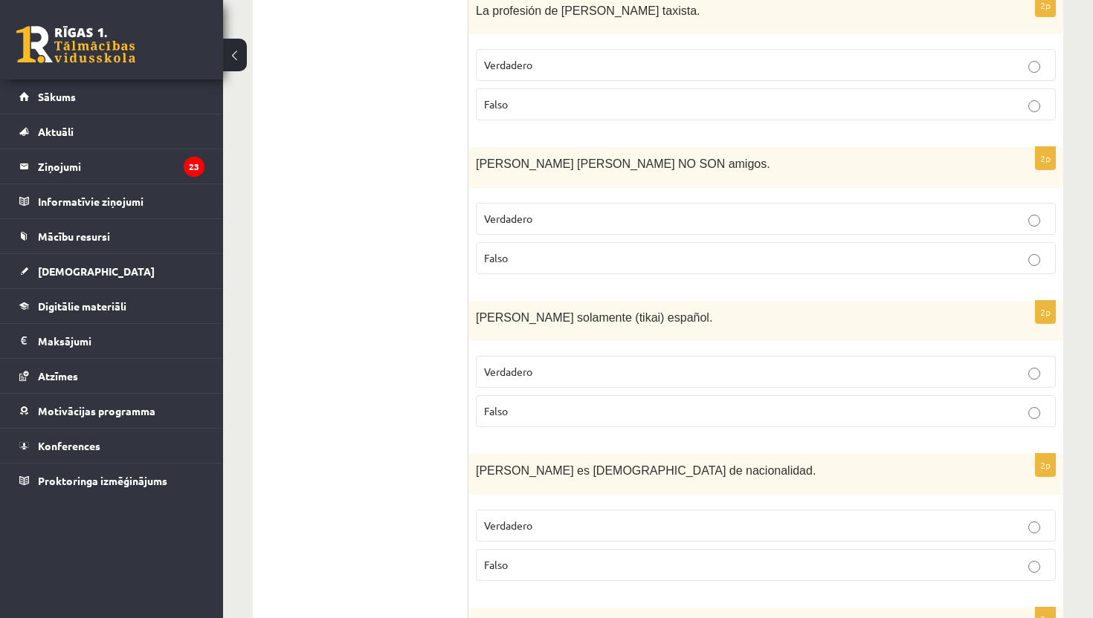
scroll to position [1134, 0]
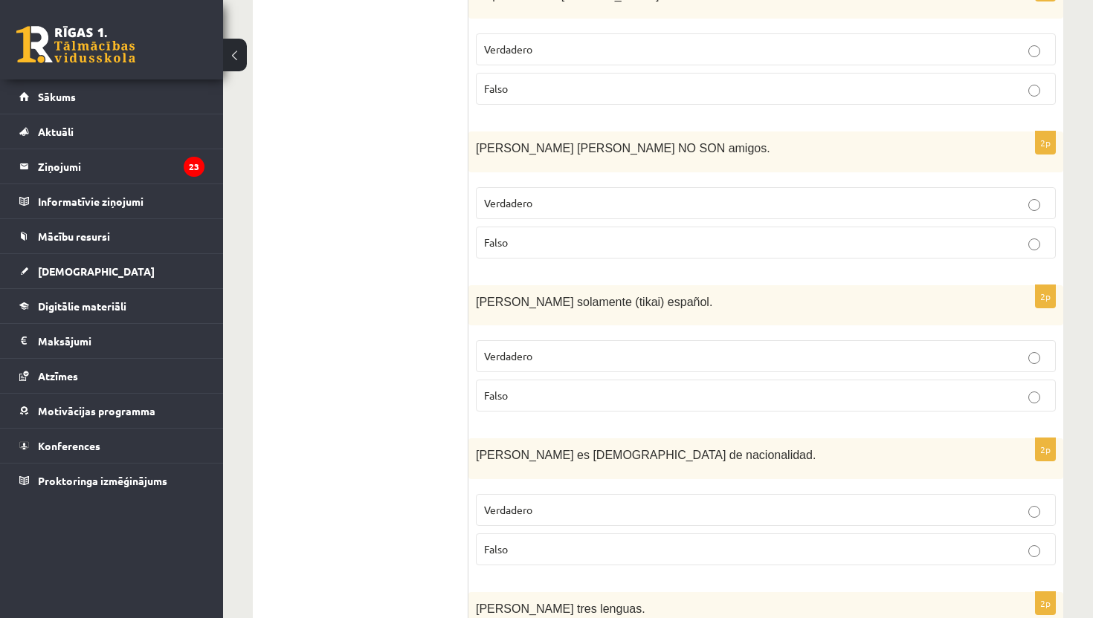
click at [818, 191] on label "Verdadero" at bounding box center [766, 203] width 580 height 32
click at [818, 195] on p "Verdadero" at bounding box center [765, 203] width 563 height 16
click at [1092, 126] on div "**********" at bounding box center [658, 156] width 870 height 2467
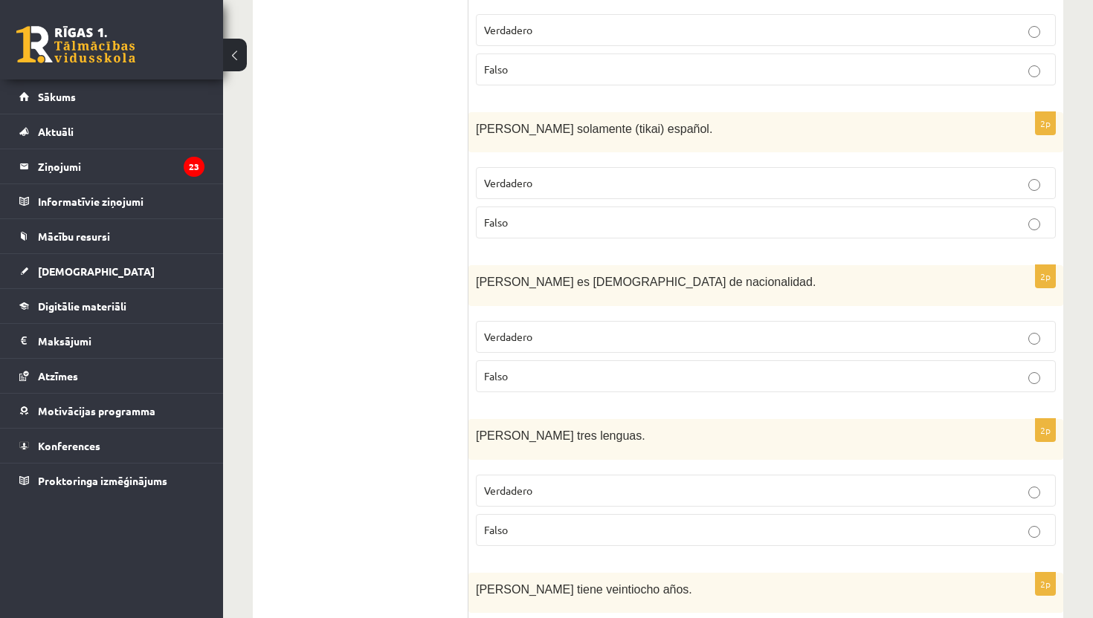
scroll to position [1313, 0]
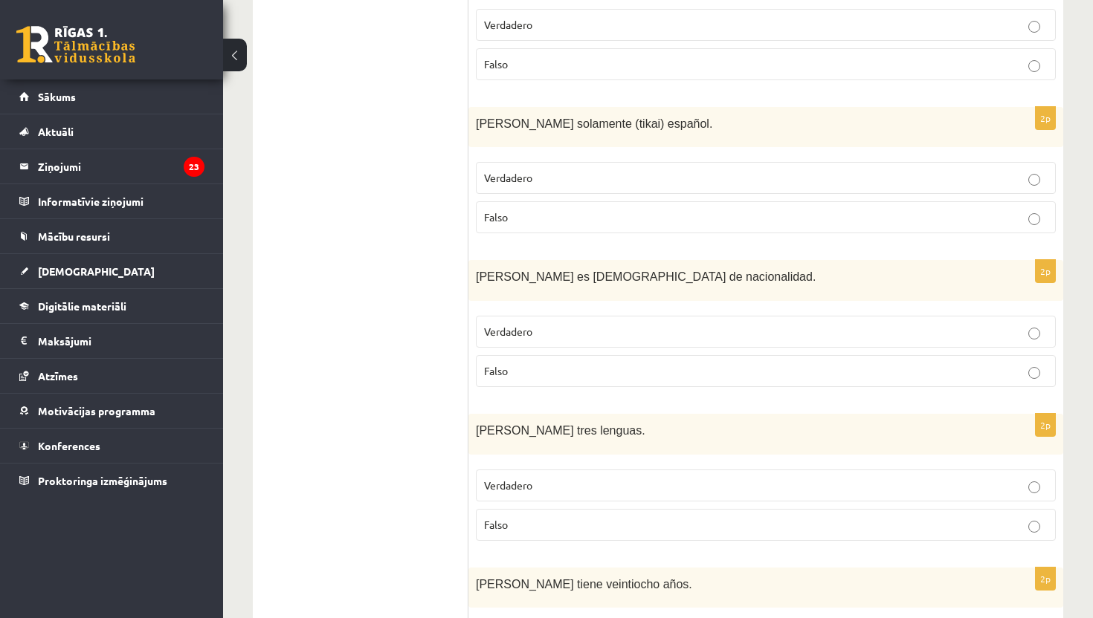
click at [666, 166] on label "Verdadero" at bounding box center [766, 178] width 580 height 32
click at [648, 219] on p "Falso" at bounding box center [765, 218] width 563 height 16
click at [617, 318] on label "Verdadero" at bounding box center [766, 332] width 580 height 32
click at [613, 524] on p "Falso" at bounding box center [765, 525] width 563 height 16
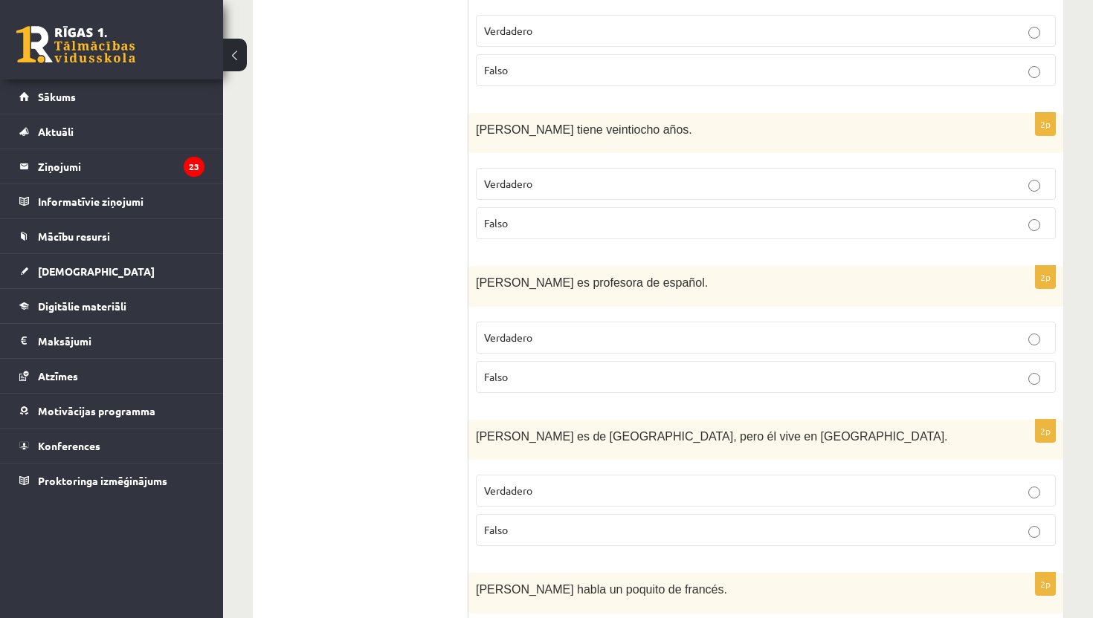
scroll to position [1783, 0]
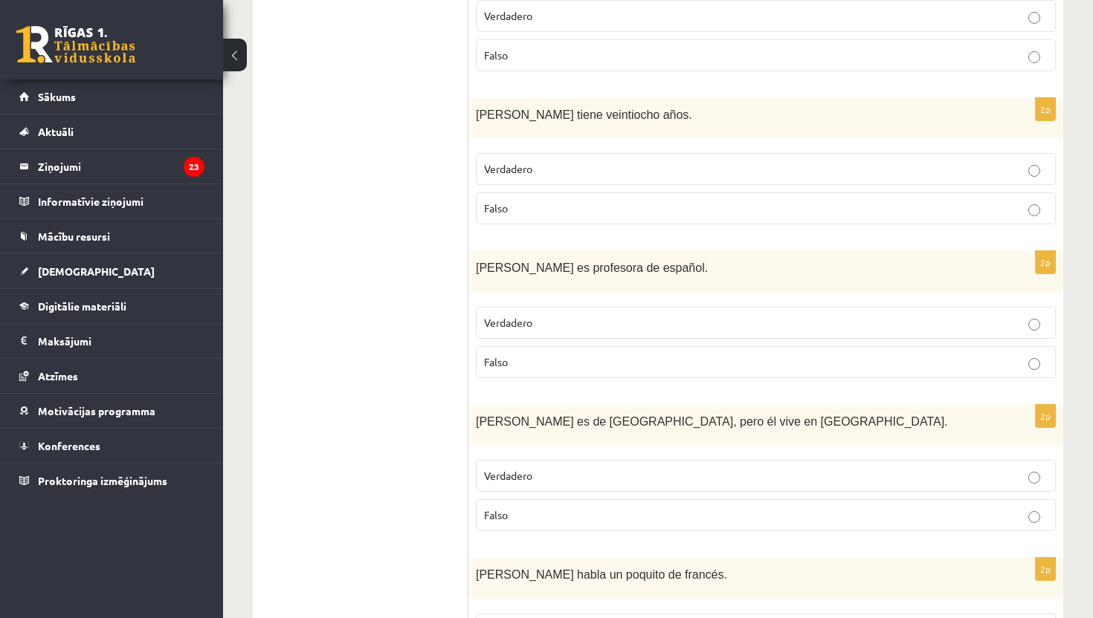
click at [798, 206] on p "Falso" at bounding box center [765, 209] width 563 height 16
click at [760, 315] on p "Verdadero" at bounding box center [765, 323] width 563 height 16
click at [585, 515] on p "Falso" at bounding box center [765, 516] width 563 height 16
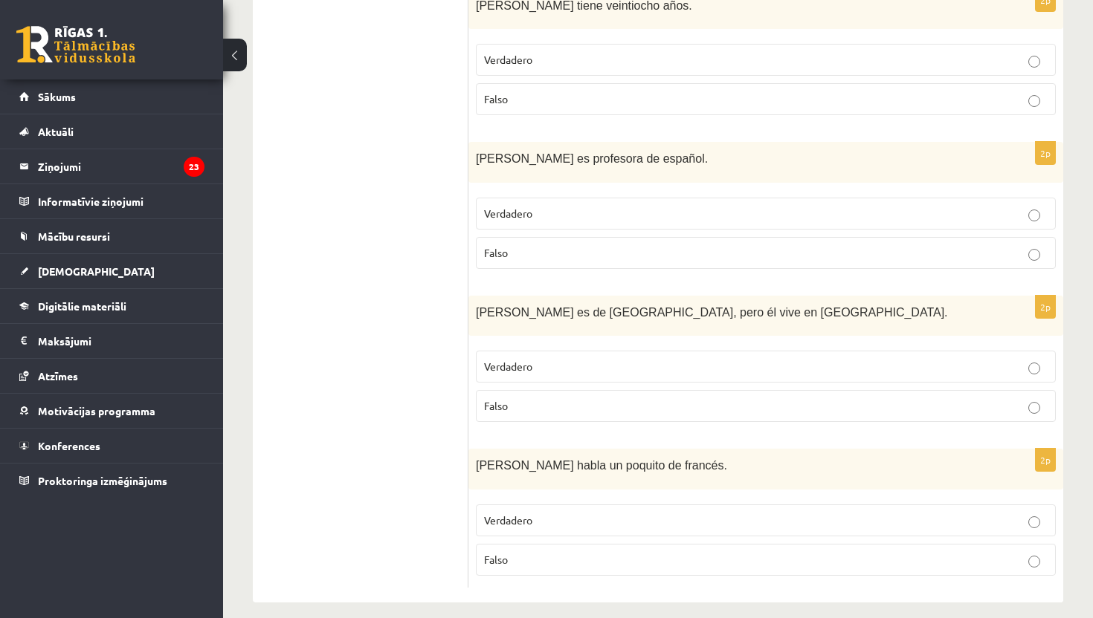
scroll to position [1901, 0]
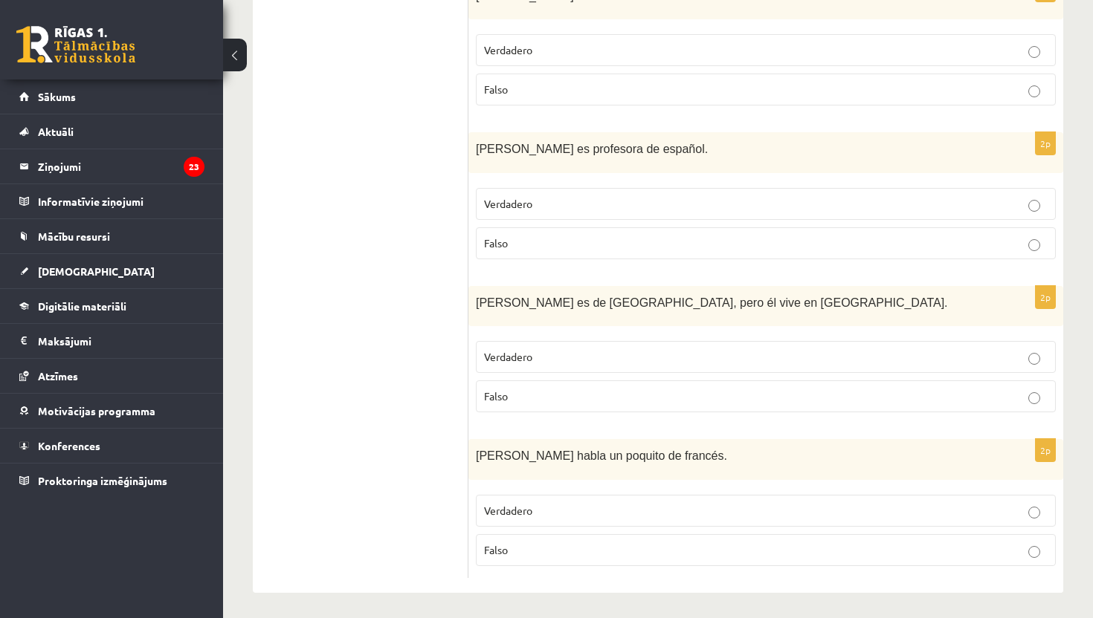
click at [668, 552] on p "Falso" at bounding box center [765, 551] width 563 height 16
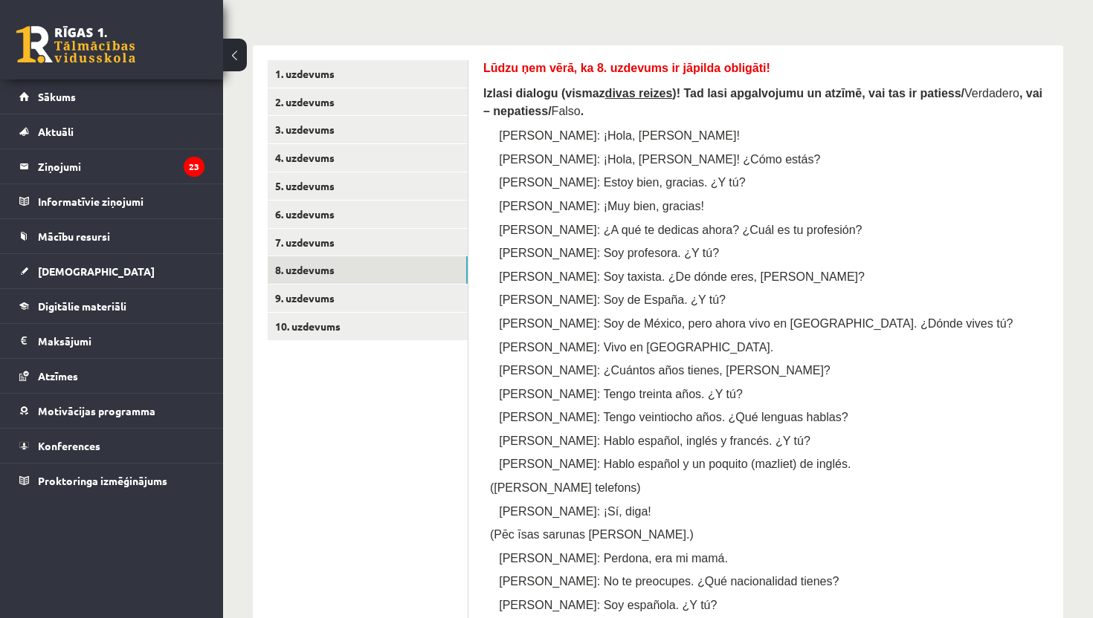
scroll to position [207, 0]
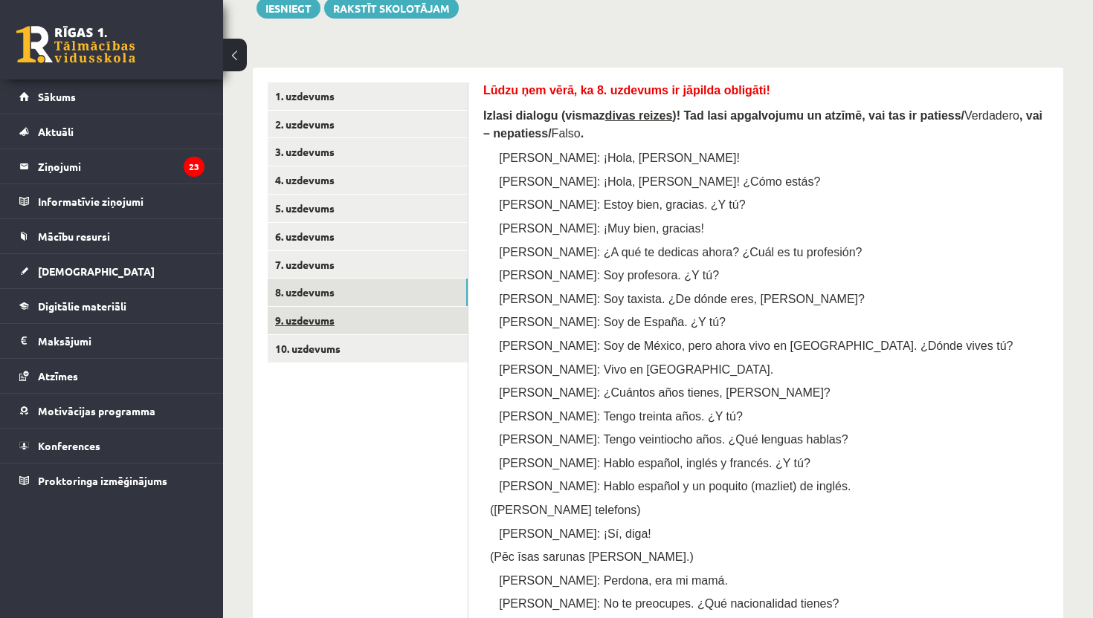
click at [329, 320] on link "9. uzdevums" at bounding box center [368, 321] width 200 height 28
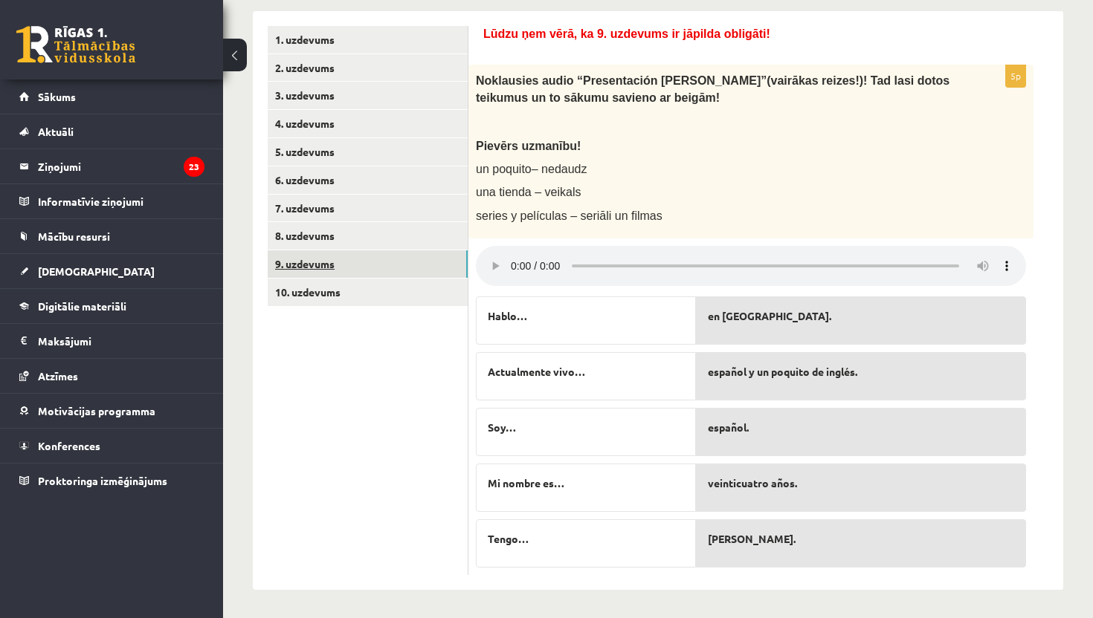
scroll to position [265, 0]
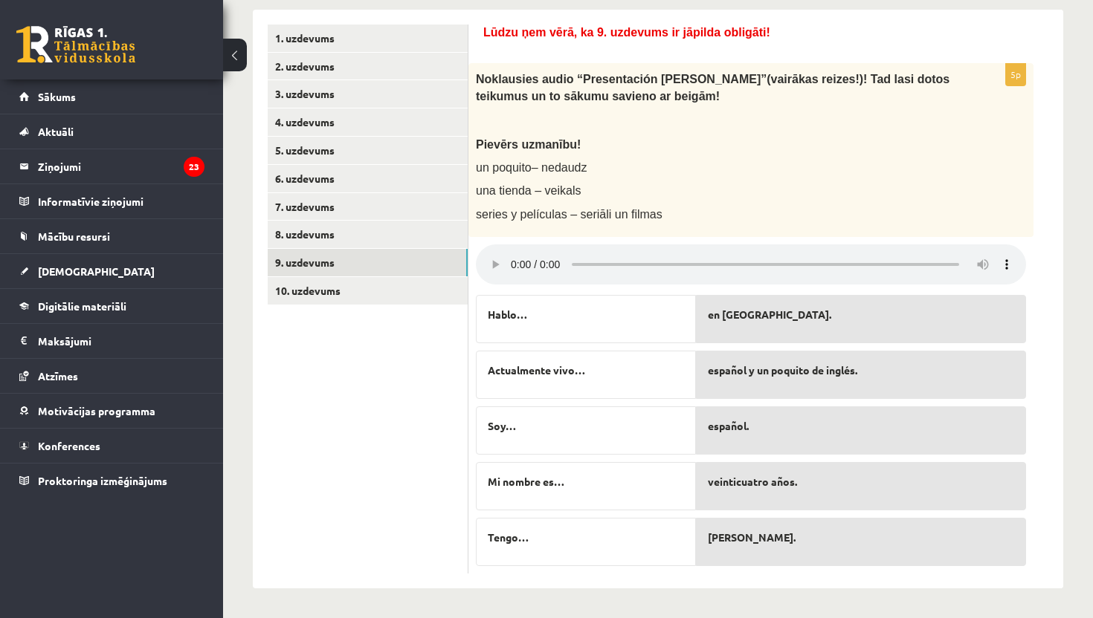
drag, startPoint x: 533, startPoint y: 311, endPoint x: 700, endPoint y: 320, distance: 167.5
click at [700, 320] on fieldset "Hablo… Actualmente vivo… Soy… Mi nombre es… Tengo… en España. español y un poqu…" at bounding box center [751, 427] width 550 height 279
click at [786, 326] on div "en España." at bounding box center [861, 319] width 330 height 48
drag, startPoint x: 786, startPoint y: 326, endPoint x: 712, endPoint y: 317, distance: 74.1
click at [712, 317] on div "en España." at bounding box center [861, 319] width 330 height 48
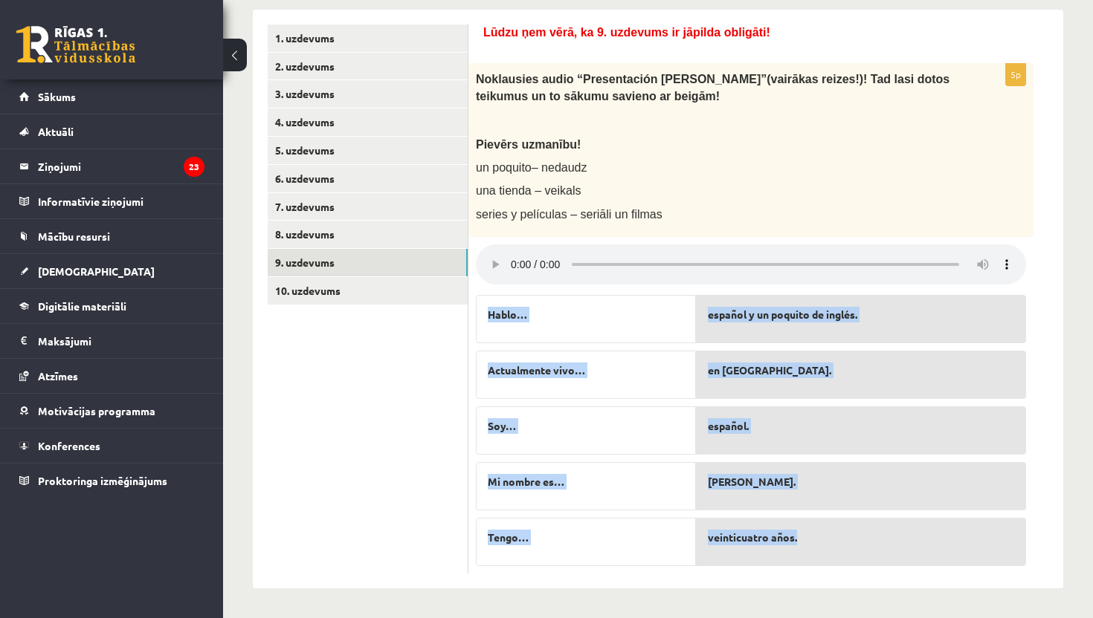
drag, startPoint x: 746, startPoint y: 570, endPoint x: 746, endPoint y: 554, distance: 16.4
click at [746, 554] on div "5p Noklausies audio “Presentaci ón Álvaro” (vairākas reizes!)! Tad lasi dotos t…" at bounding box center [750, 318] width 565 height 510
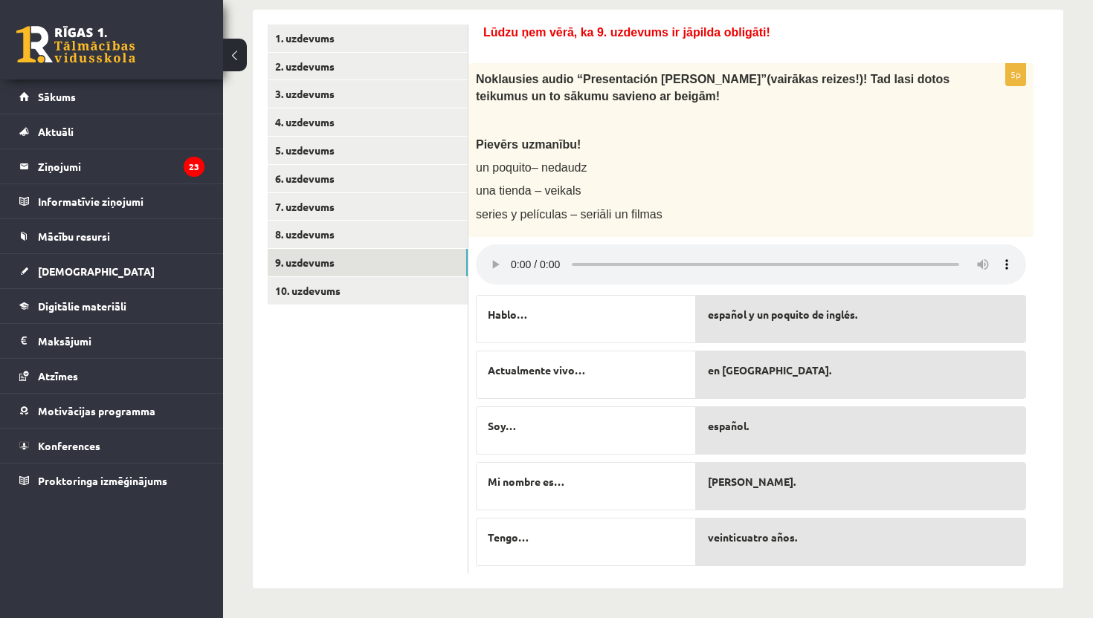
click at [888, 513] on div "español y un poquito de inglés. en España. español. Álvaro Peko García. veintic…" at bounding box center [861, 427] width 330 height 279
click at [1089, 291] on div "**********" at bounding box center [658, 206] width 870 height 826
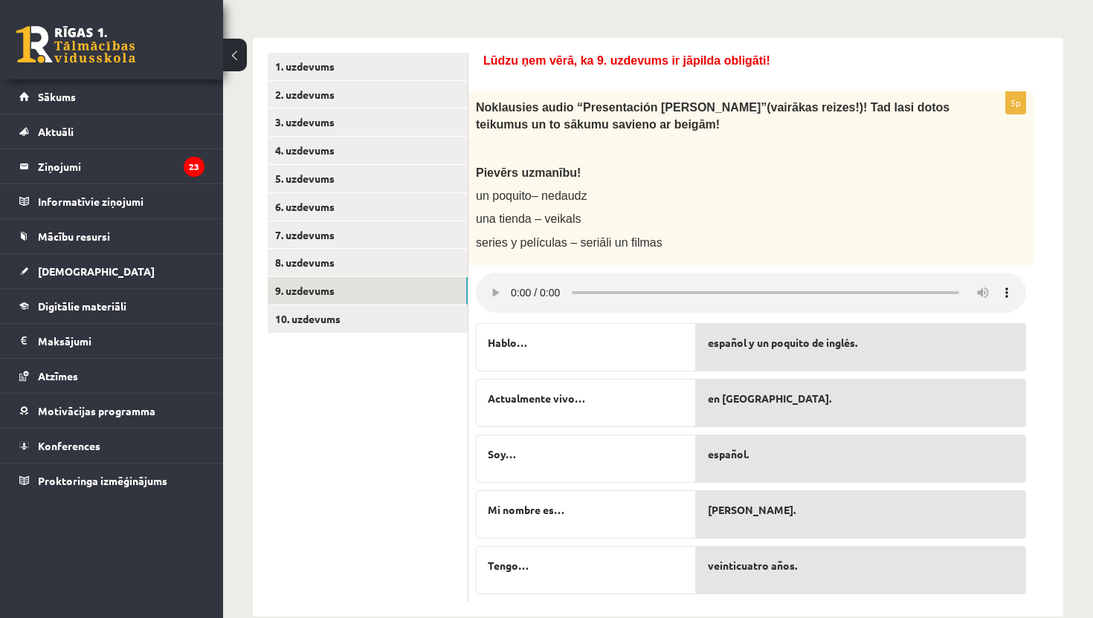
scroll to position [236, 0]
click at [314, 315] on link "10. uzdevums" at bounding box center [368, 320] width 200 height 28
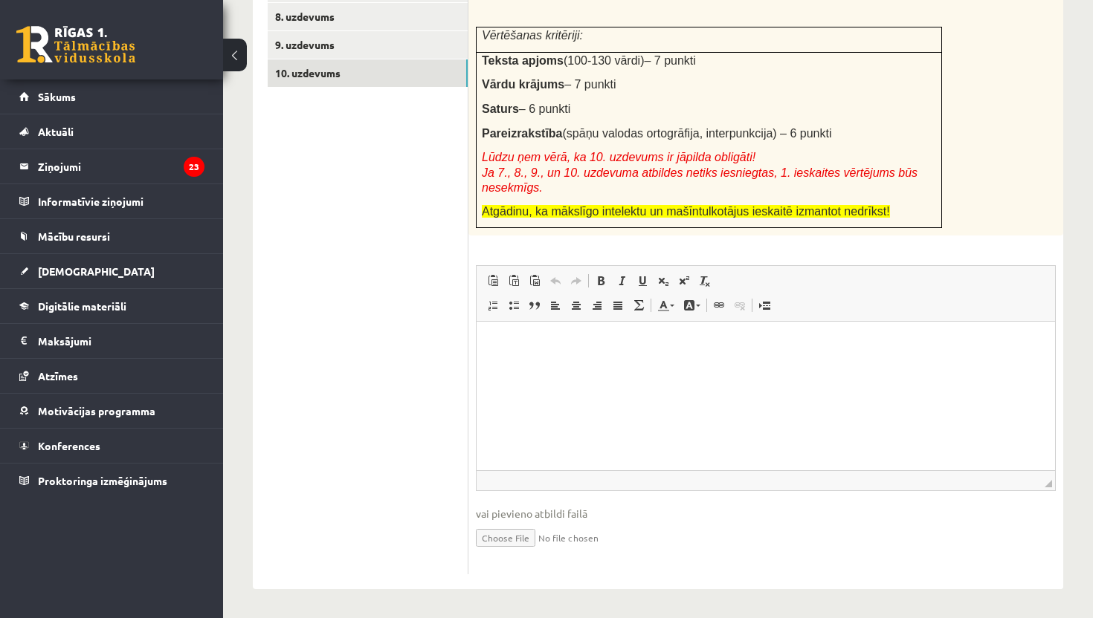
scroll to position [485, 0]
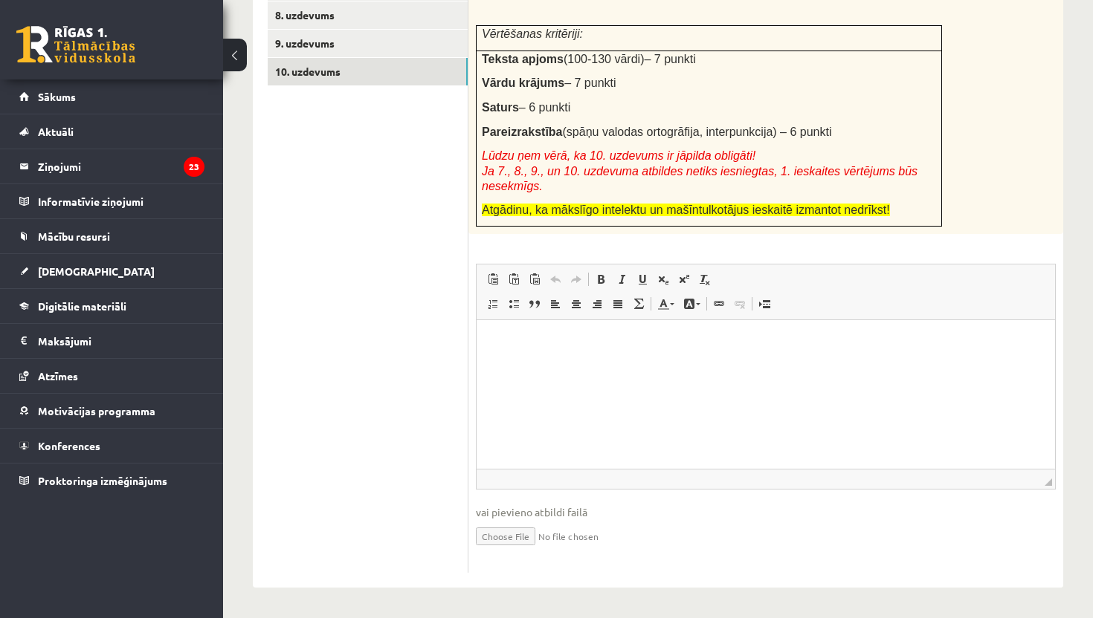
click at [545, 347] on p "Rich Text Editor, wiswyg-editor-user-answer-47433838608020" at bounding box center [765, 343] width 549 height 16
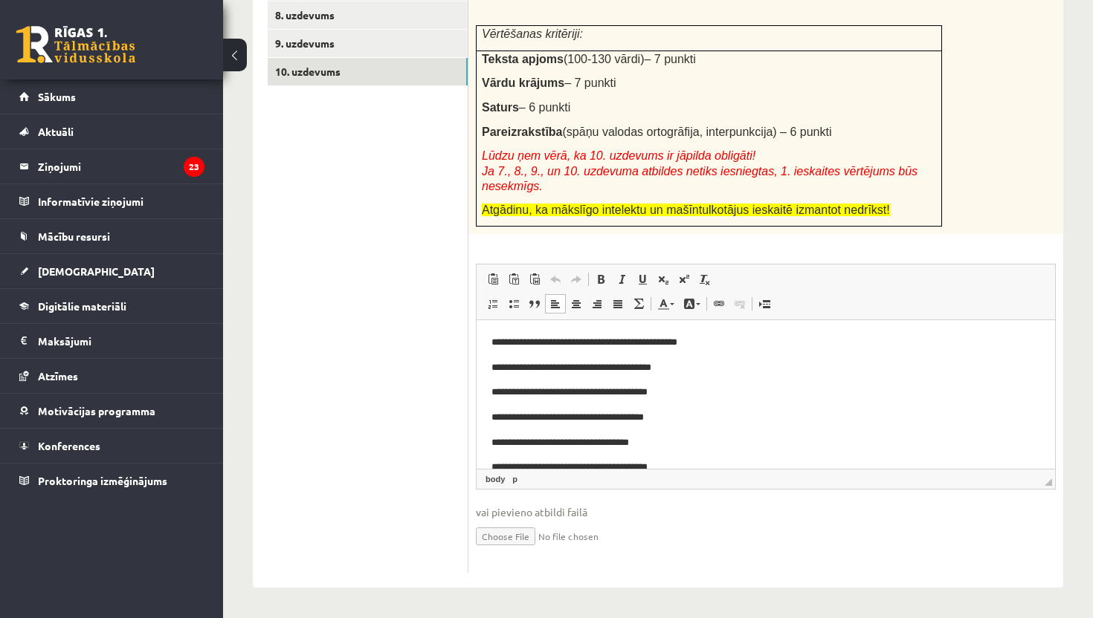
scroll to position [181, 0]
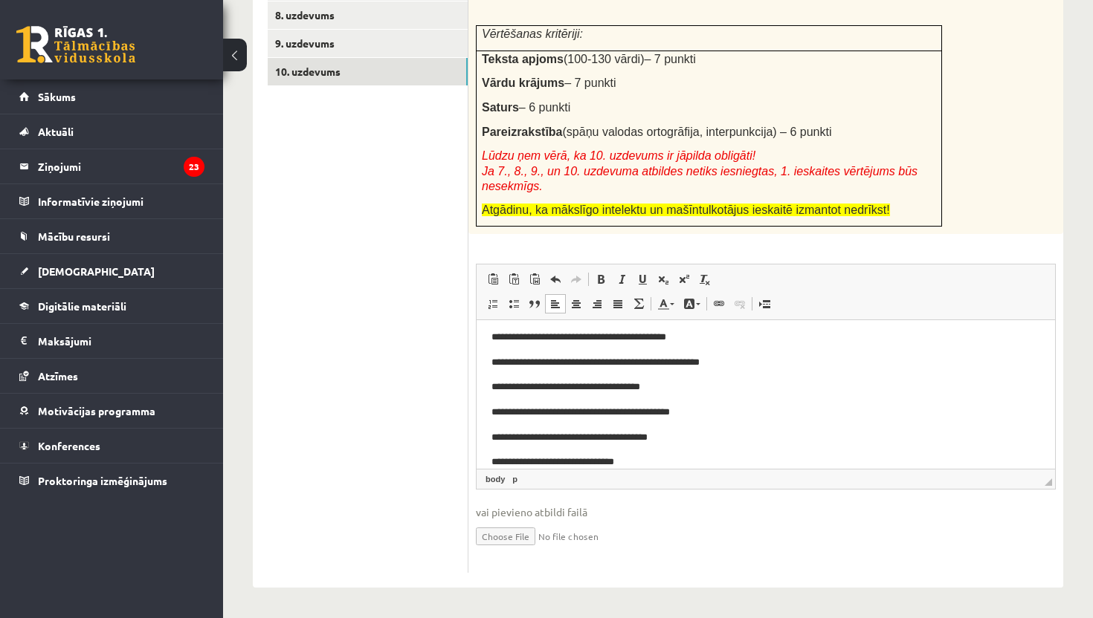
click at [489, 335] on html "**********" at bounding box center [765, 313] width 578 height 346
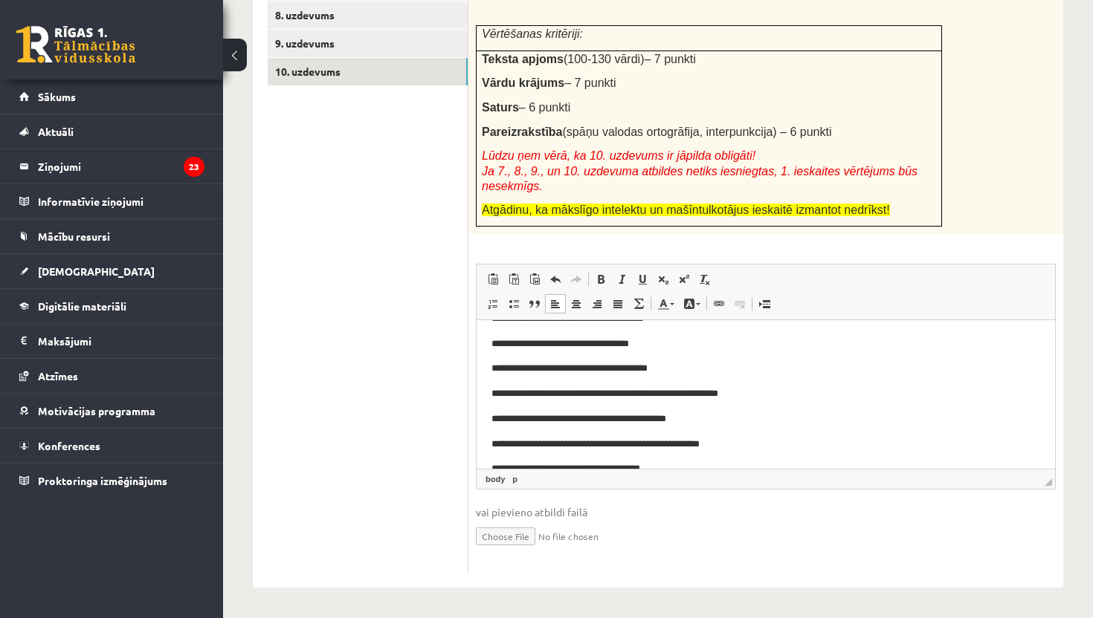
scroll to position [198, 0]
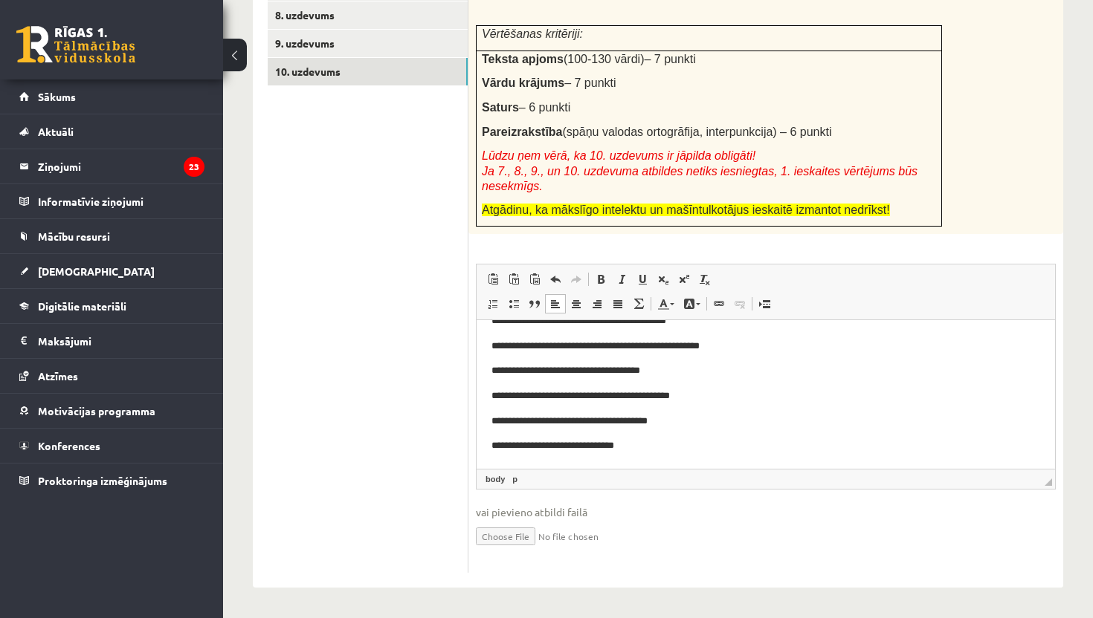
click at [420, 277] on ul "1. uzdevums 2. uzdevums 3. uzdevums 4. uzdevums 5. uzdevums 6. uzdevums 7. uzde…" at bounding box center [368, 189] width 201 height 769
click at [1088, 165] on div "**********" at bounding box center [658, 95] width 870 height 1044
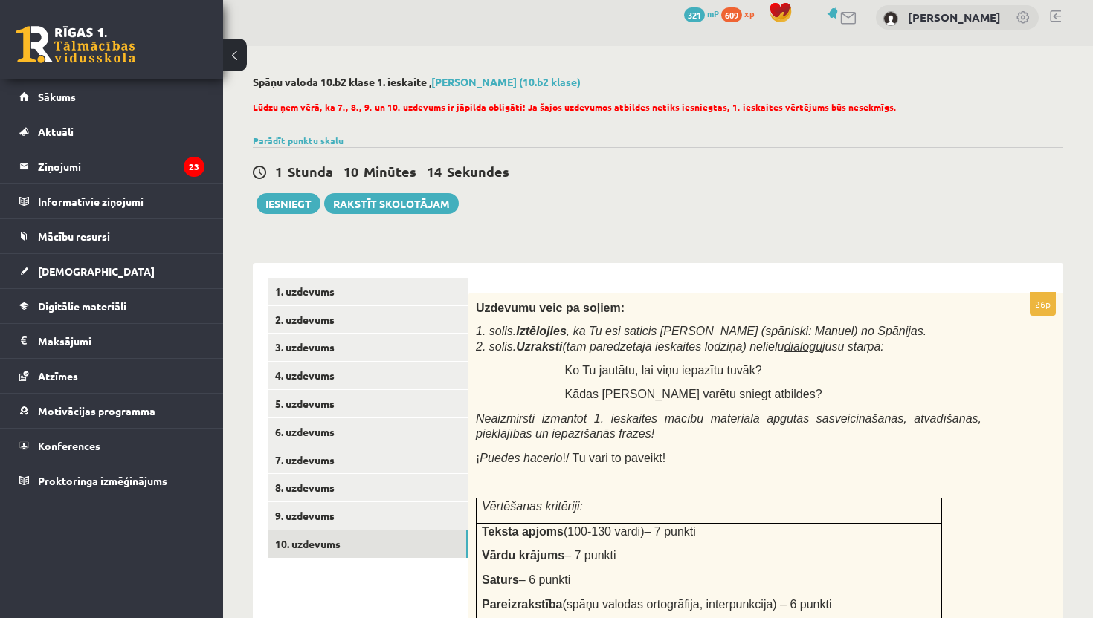
scroll to position [9, 0]
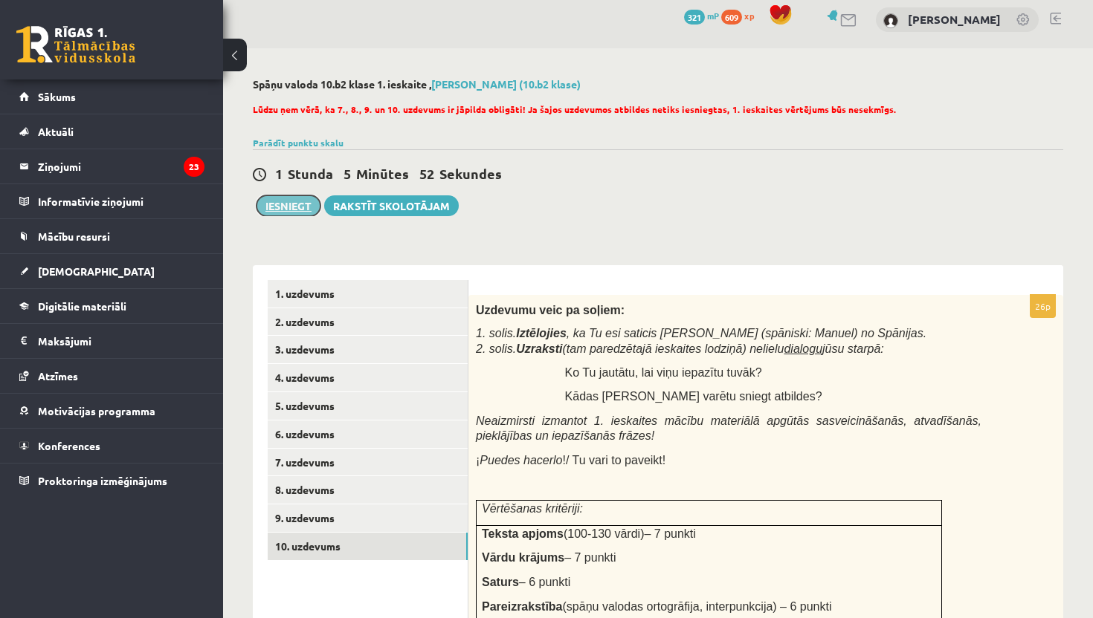
click at [291, 202] on button "Iesniegt" at bounding box center [288, 205] width 64 height 21
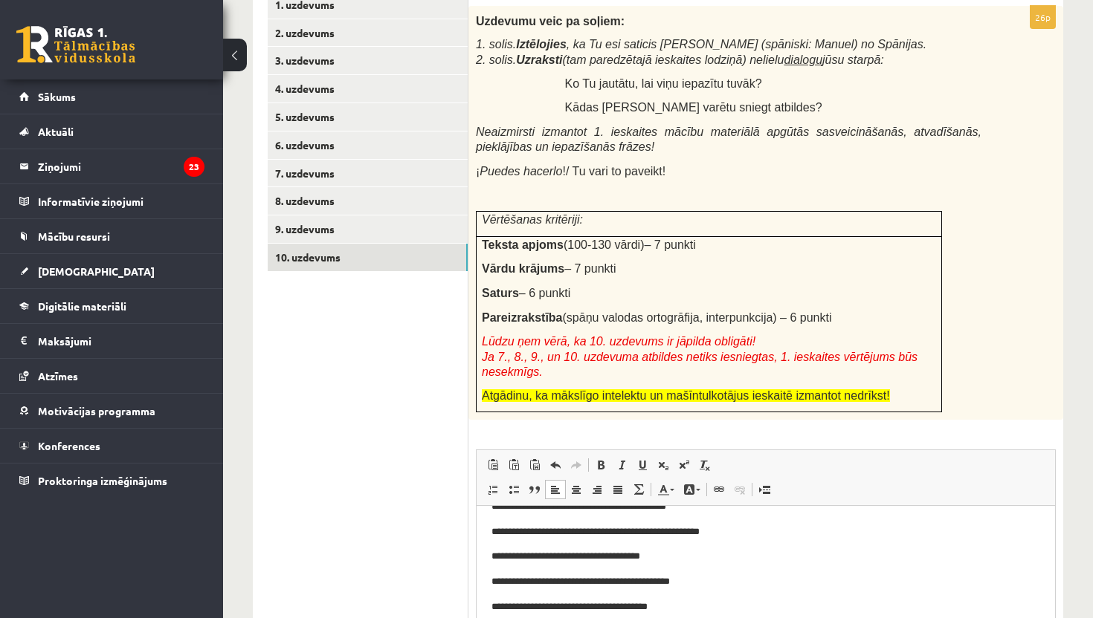
scroll to position [277, 0]
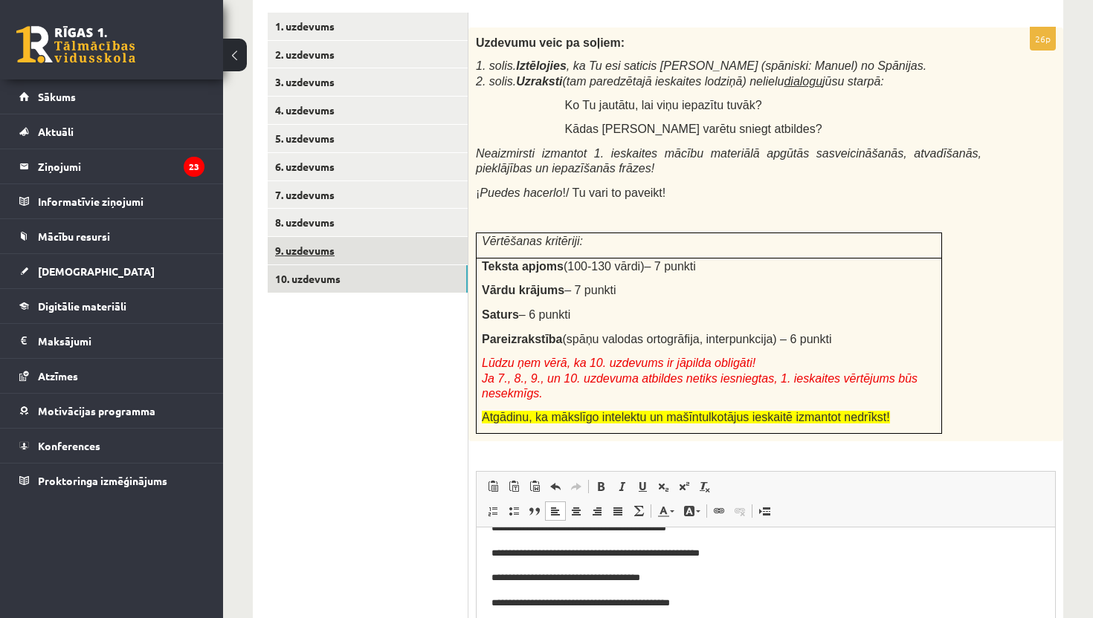
click at [300, 247] on link "9. uzdevums" at bounding box center [368, 251] width 200 height 28
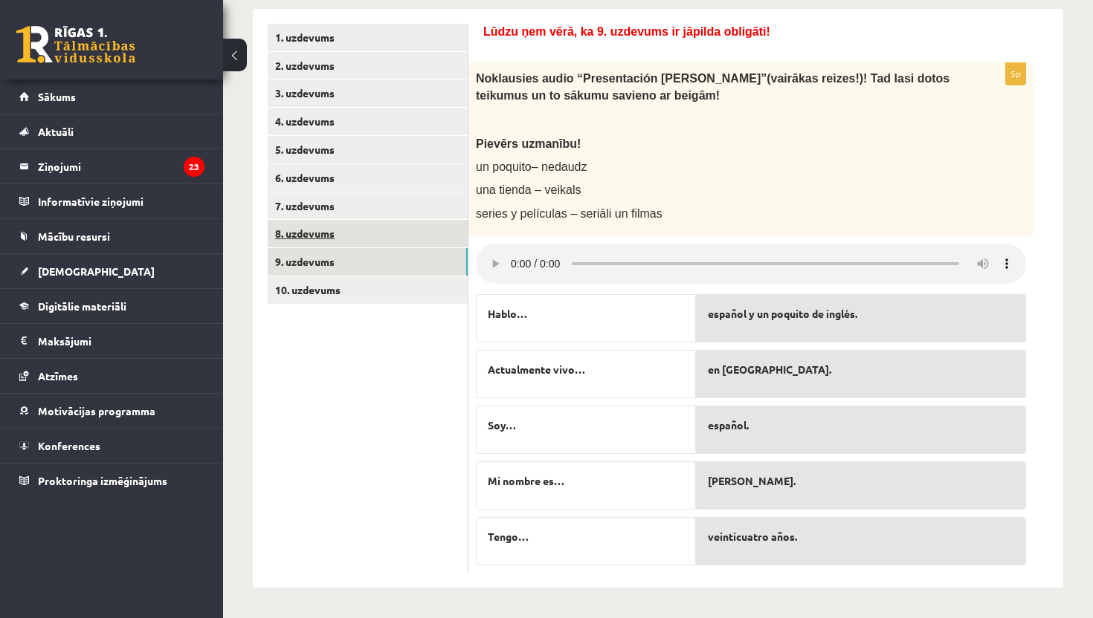
click at [333, 235] on link "8. uzdevums" at bounding box center [368, 234] width 200 height 28
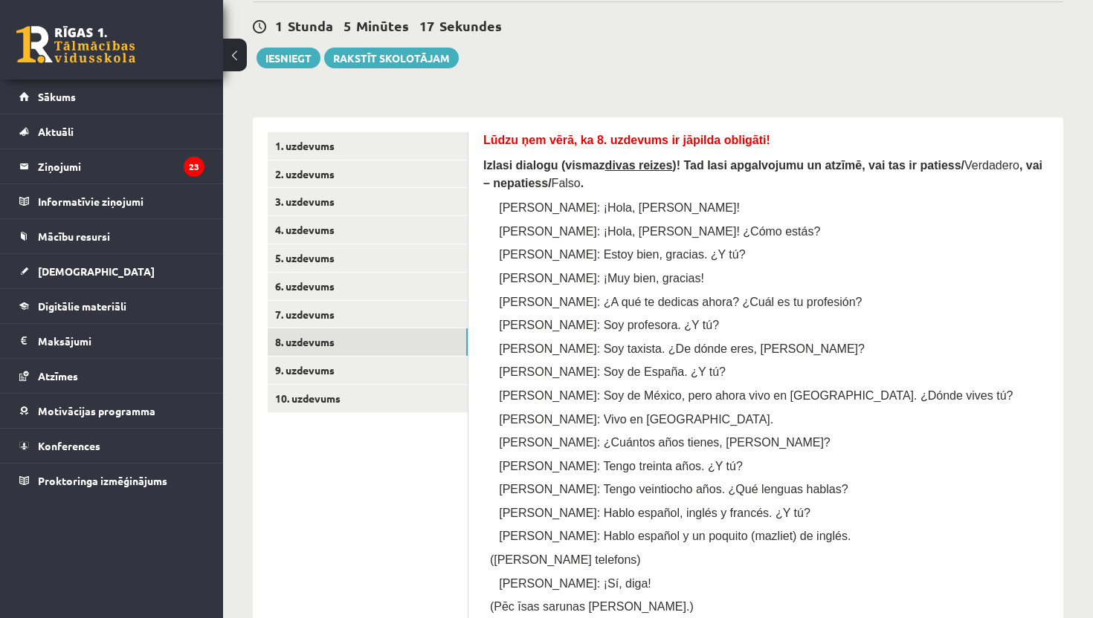
scroll to position [147, 0]
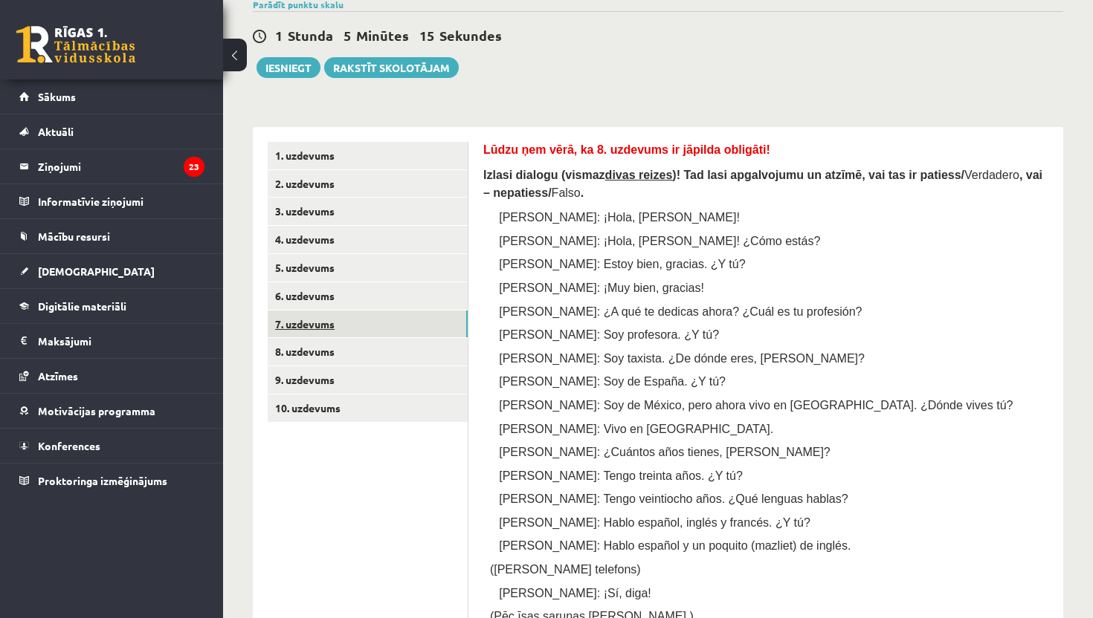
click at [292, 315] on link "7. uzdevums" at bounding box center [368, 325] width 200 height 28
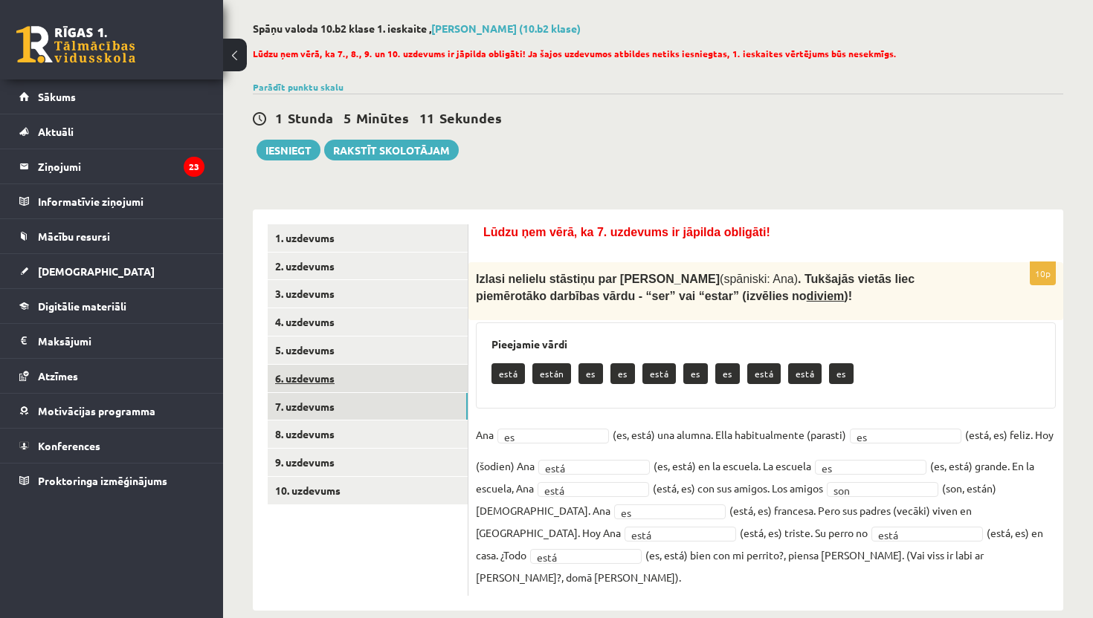
click at [303, 376] on link "6. uzdevums" at bounding box center [368, 379] width 200 height 28
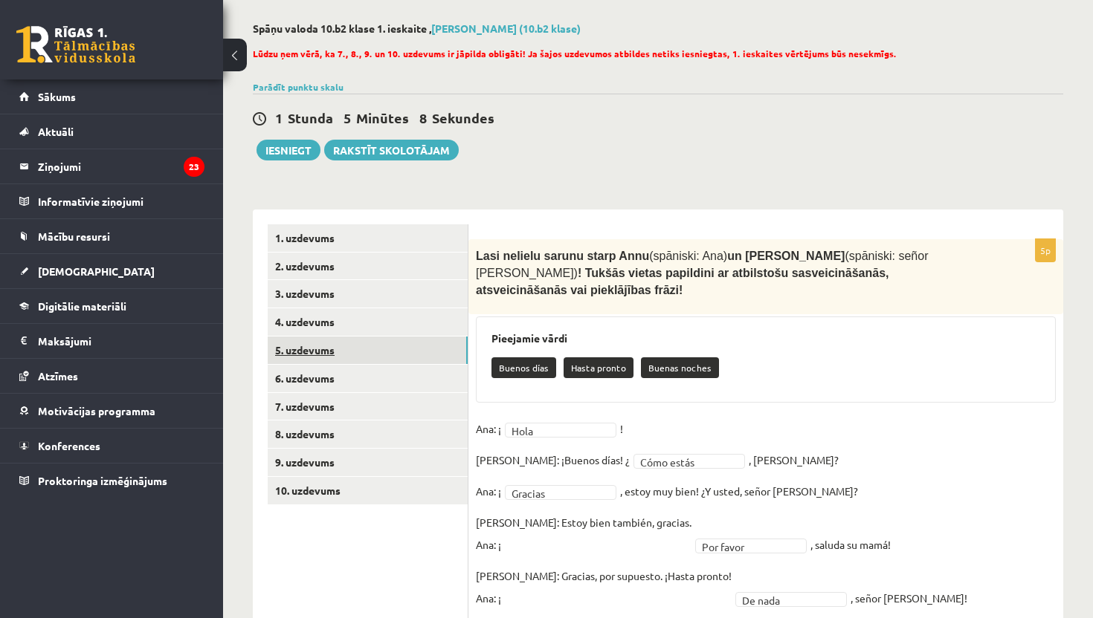
click at [317, 360] on link "5. uzdevums" at bounding box center [368, 351] width 200 height 28
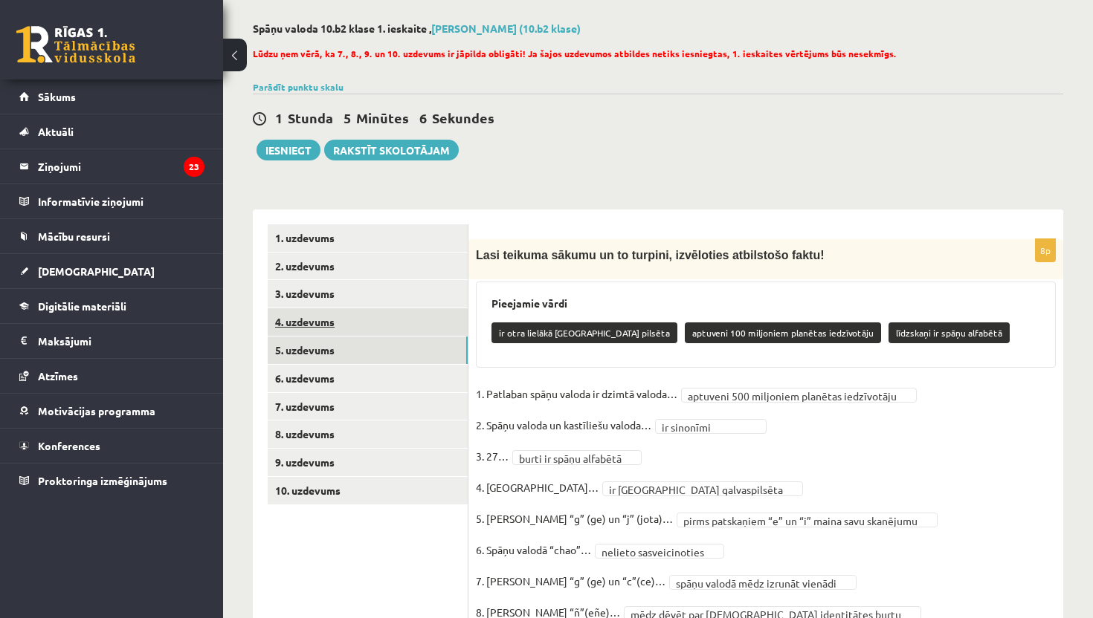
click at [324, 322] on link "4. uzdevums" at bounding box center [368, 322] width 200 height 28
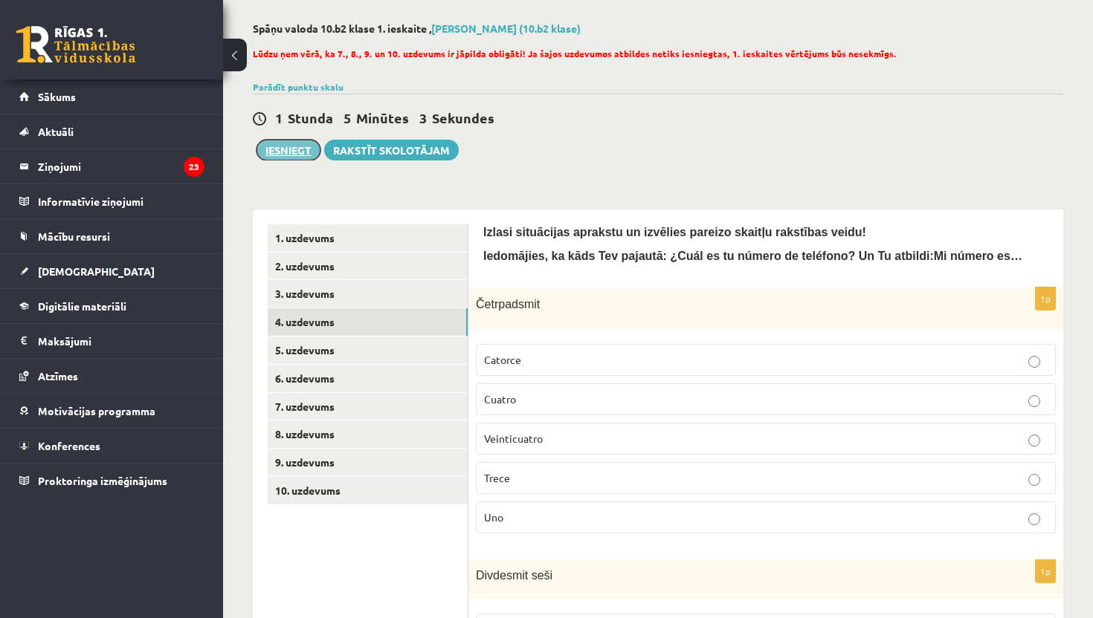
click at [300, 140] on button "Iesniegt" at bounding box center [288, 150] width 64 height 21
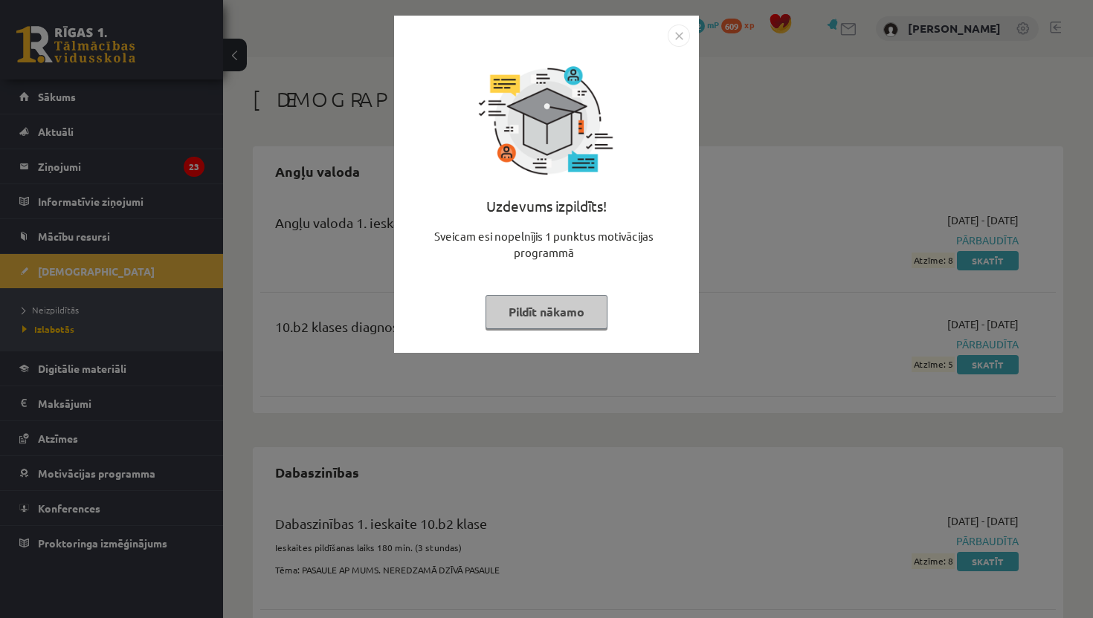
click at [679, 29] on img "Close" at bounding box center [679, 36] width 22 height 22
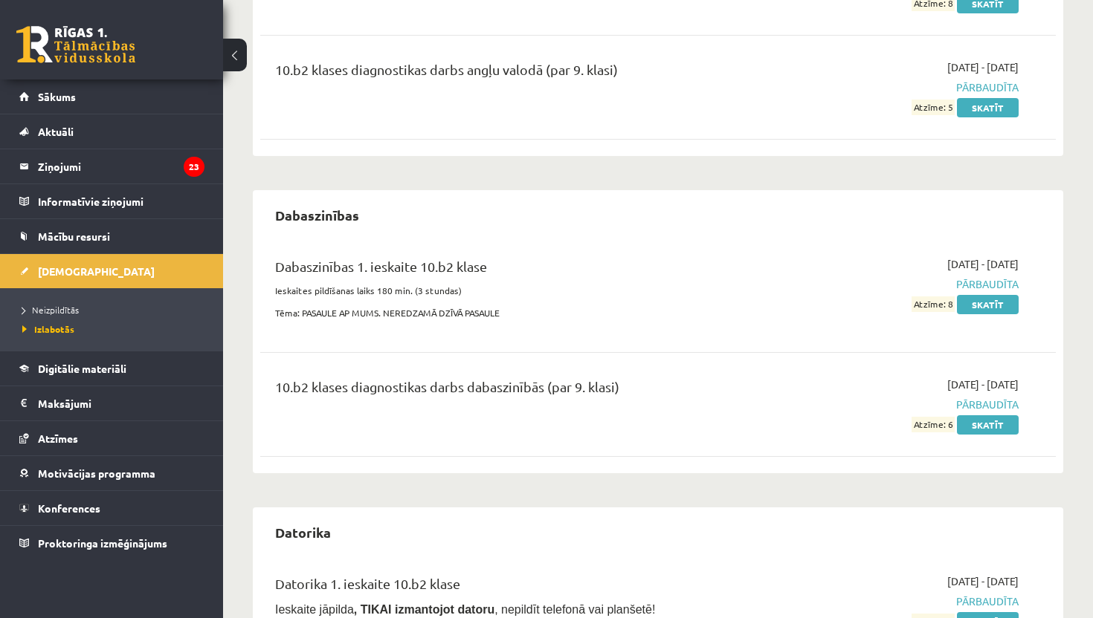
scroll to position [268, 0]
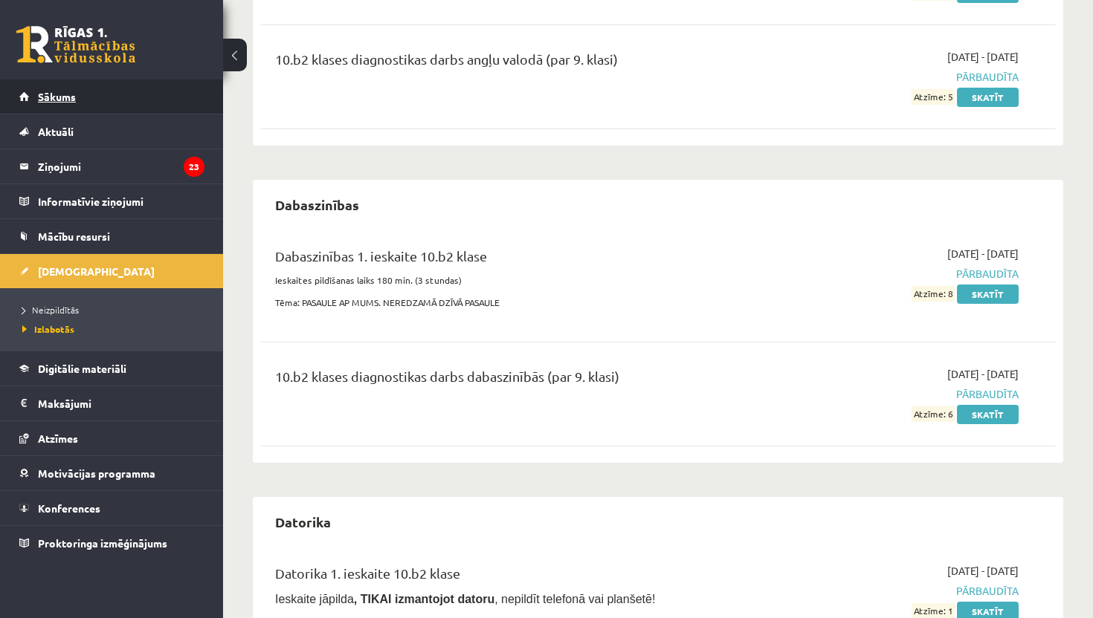
click at [92, 91] on link "Sākums" at bounding box center [111, 97] width 185 height 34
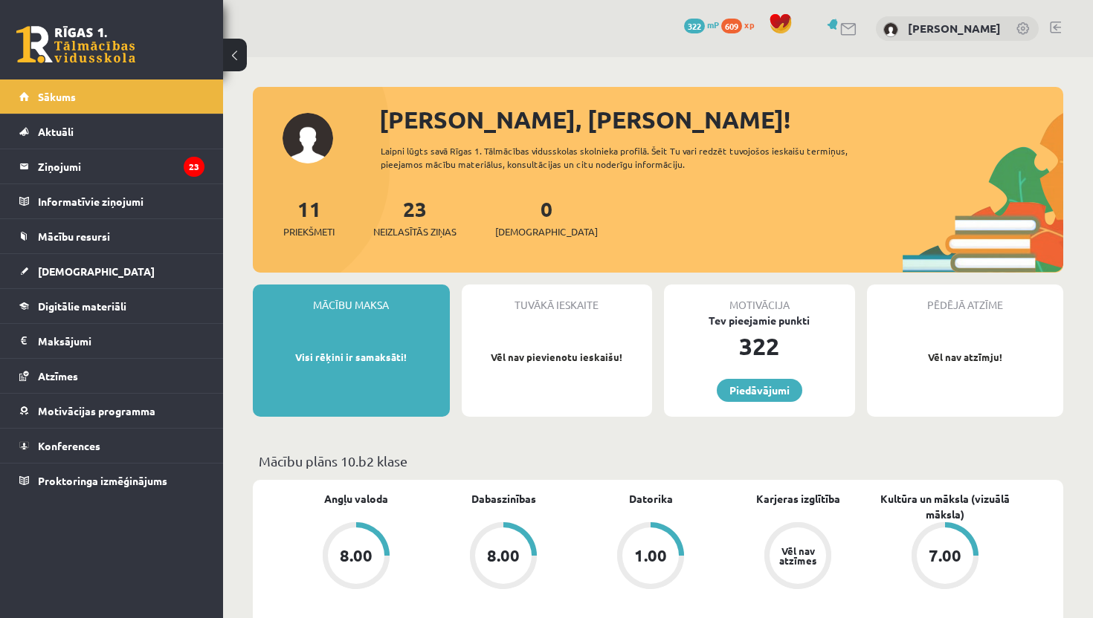
click at [552, 356] on p "Vēl nav pievienotu ieskaišu!" at bounding box center [557, 357] width 176 height 15
click at [79, 265] on link "[DEMOGRAPHIC_DATA]" at bounding box center [111, 271] width 185 height 34
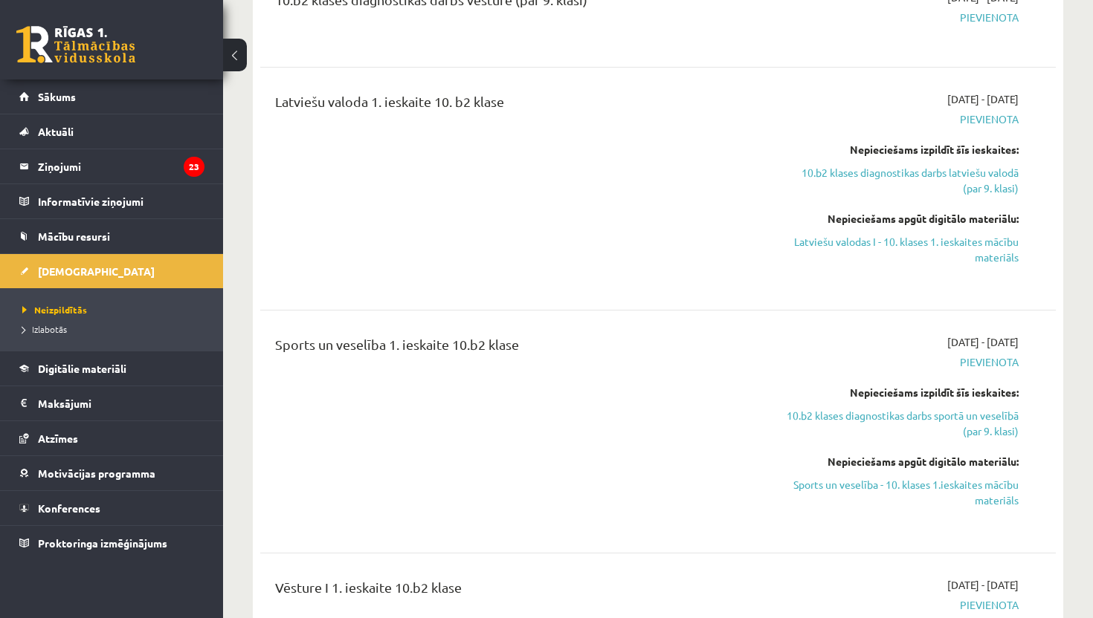
scroll to position [1249, 0]
